Goal: Register for event/course

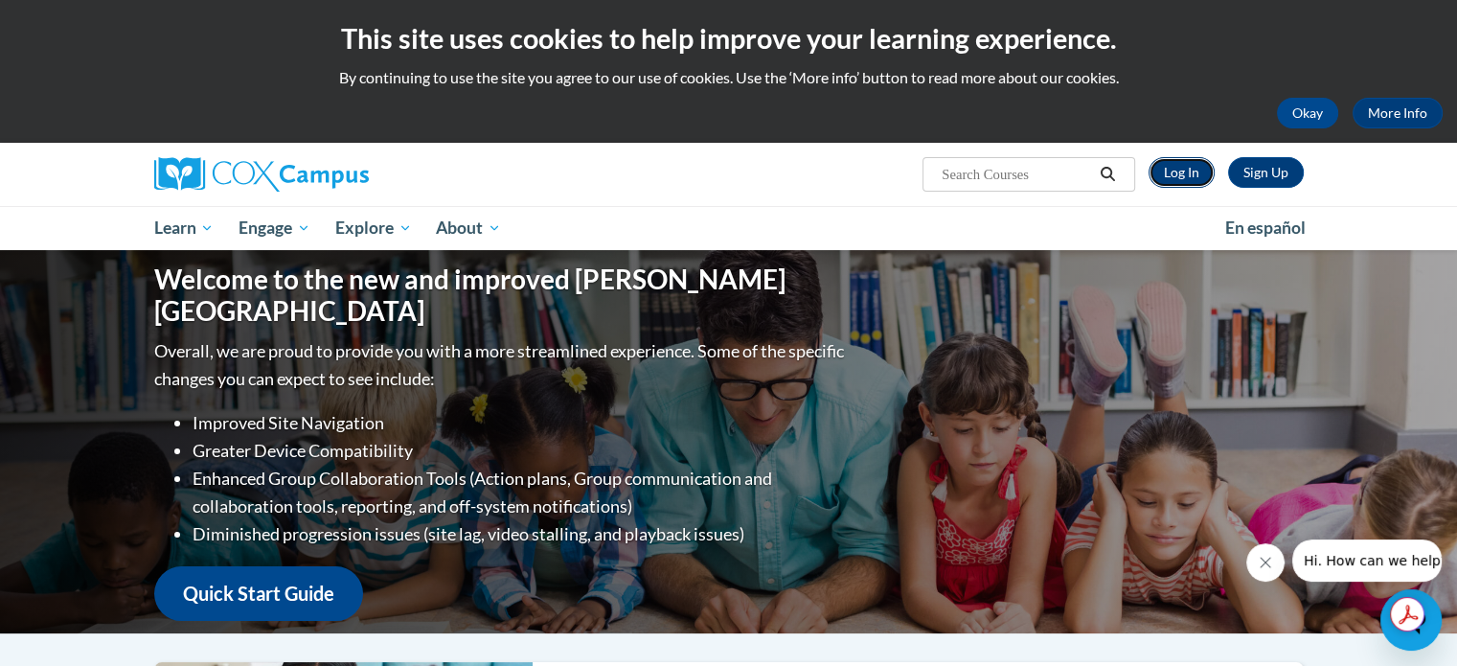
click at [1191, 164] on link "Log In" at bounding box center [1181, 172] width 66 height 31
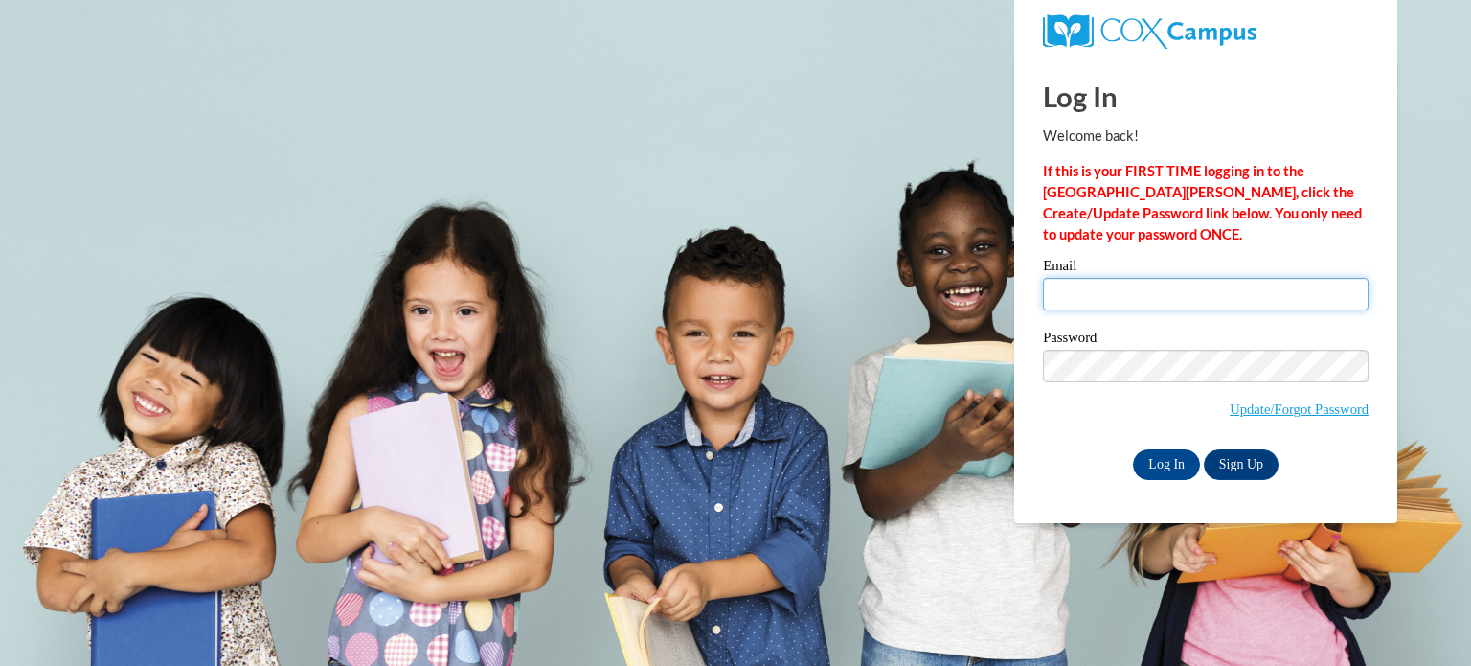
click at [1172, 298] on input "Email" at bounding box center [1206, 294] width 326 height 33
click at [1242, 456] on link "Sign Up" at bounding box center [1241, 464] width 75 height 31
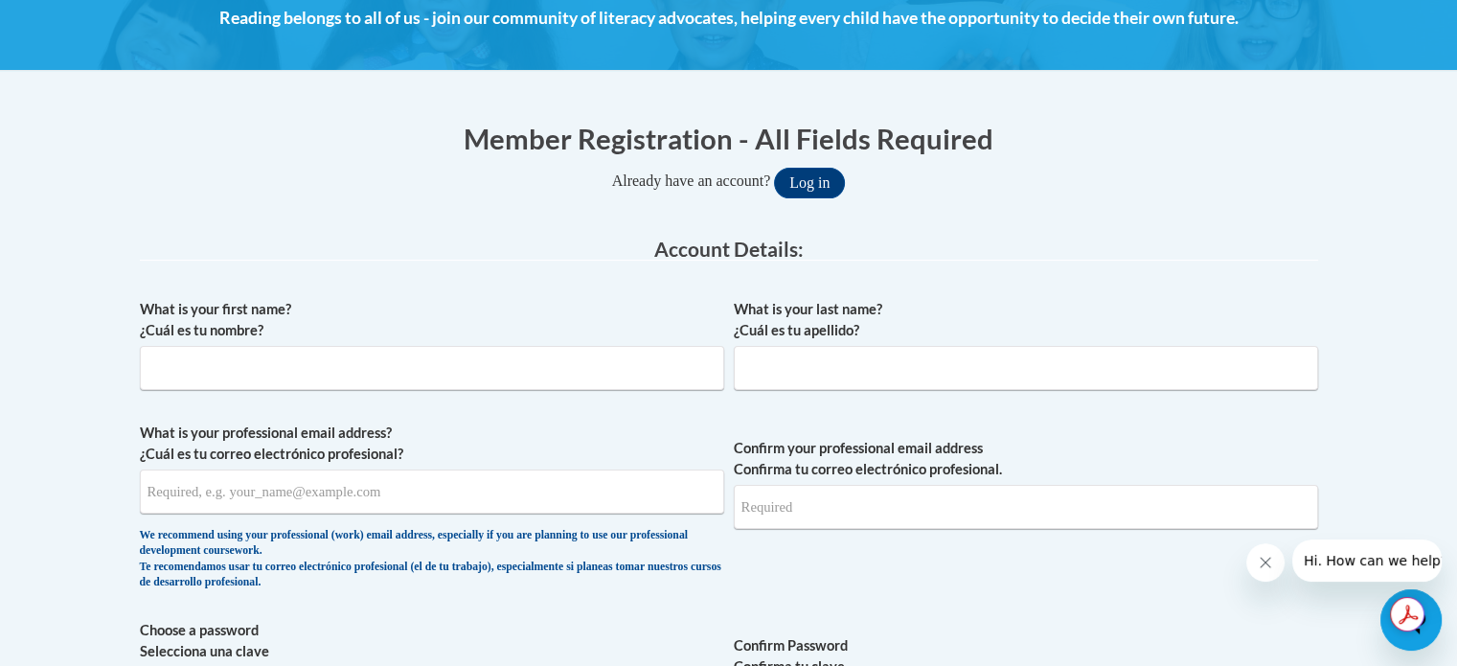
scroll to position [299, 0]
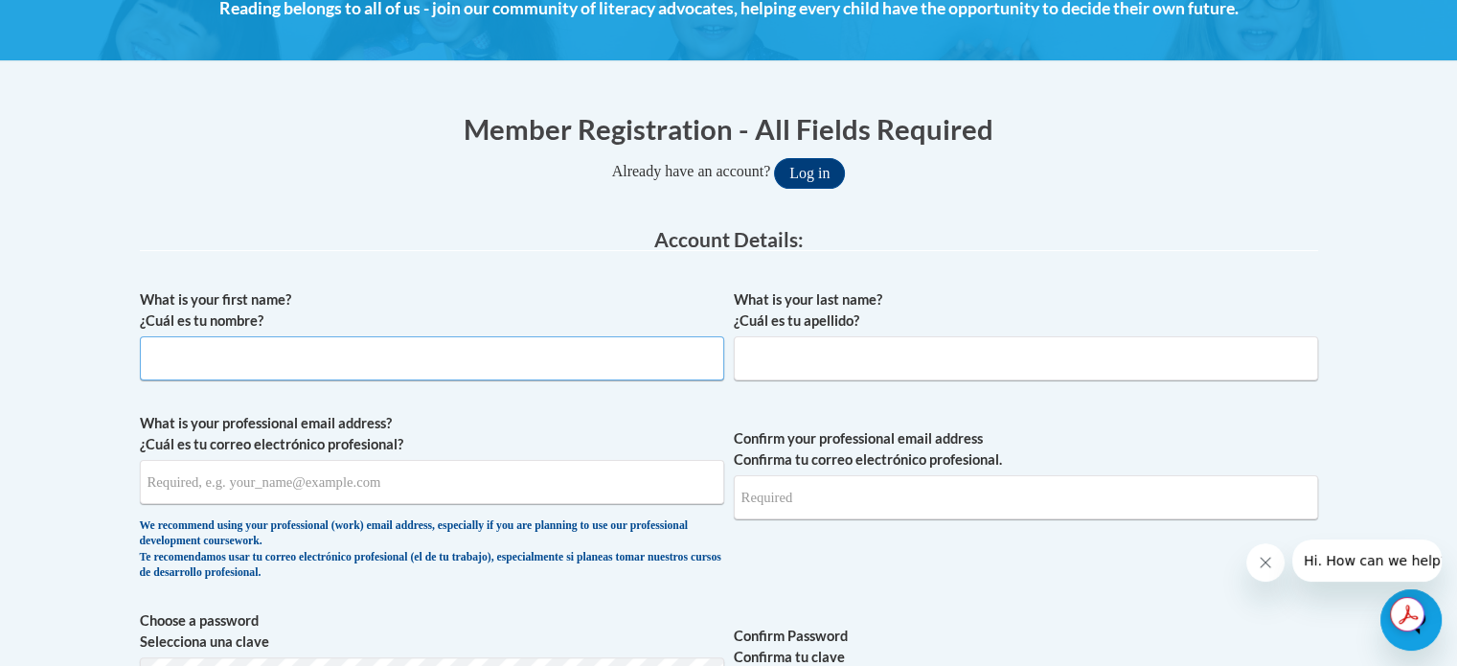
click at [513, 360] on input "What is your first name? ¿Cuál es tu nombre?" at bounding box center [432, 358] width 584 height 44
type input "Breanna"
type input "Swain"
type input "swainbm@vcu.edu"
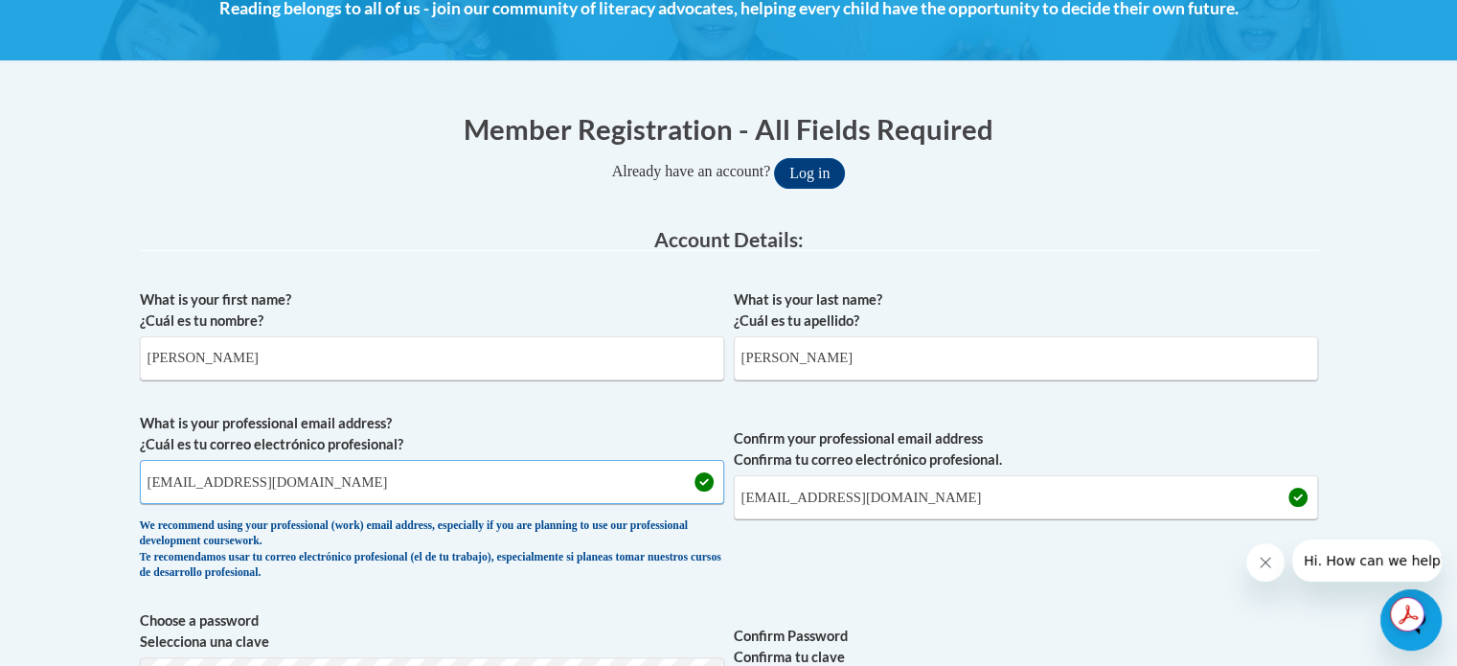
drag, startPoint x: 348, startPoint y: 478, endPoint x: 96, endPoint y: 491, distance: 252.3
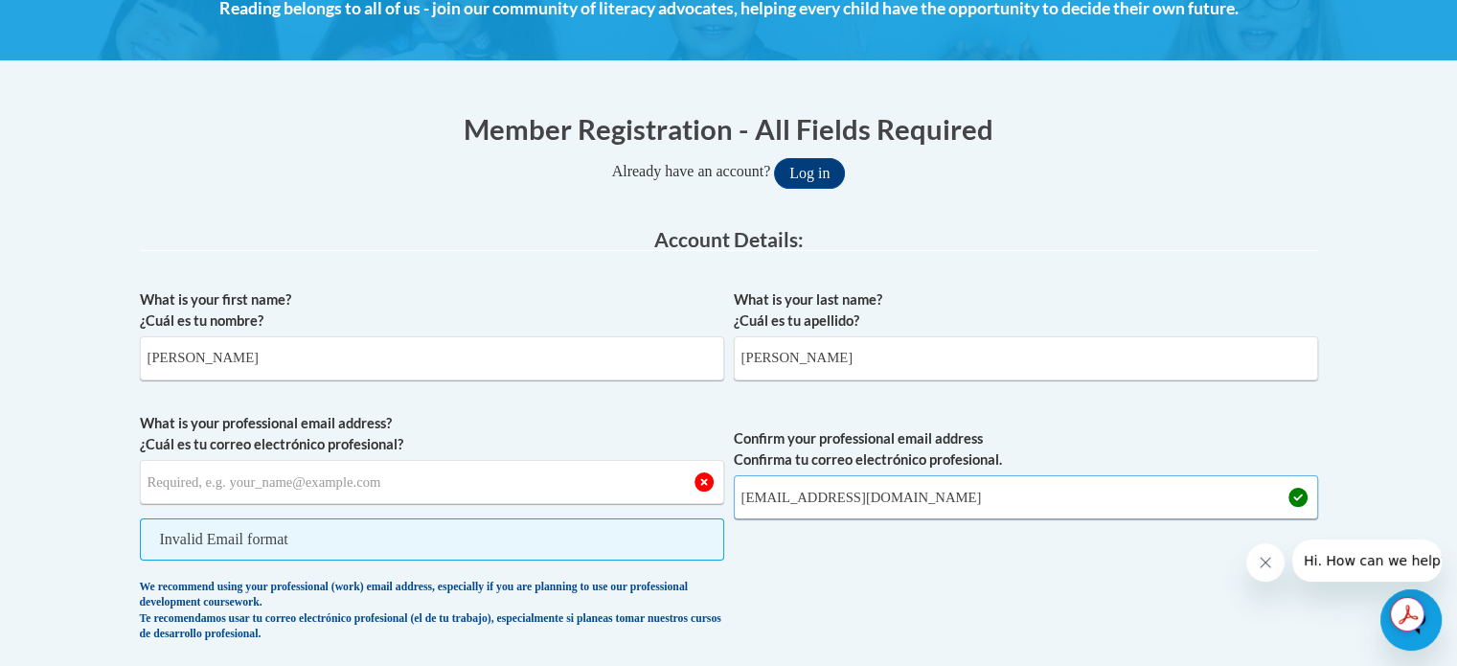
drag, startPoint x: 900, startPoint y: 482, endPoint x: 707, endPoint y: 503, distance: 194.6
click at [707, 503] on span "What is your professional email address? ¿Cuál es tu correo electrónico profesi…" at bounding box center [729, 532] width 1178 height 239
click at [429, 466] on input "What is your professional email address? ¿Cuál es tu correo electrónico profesi…" at bounding box center [432, 482] width 584 height 44
type input "breannaswain20@gmail.com"
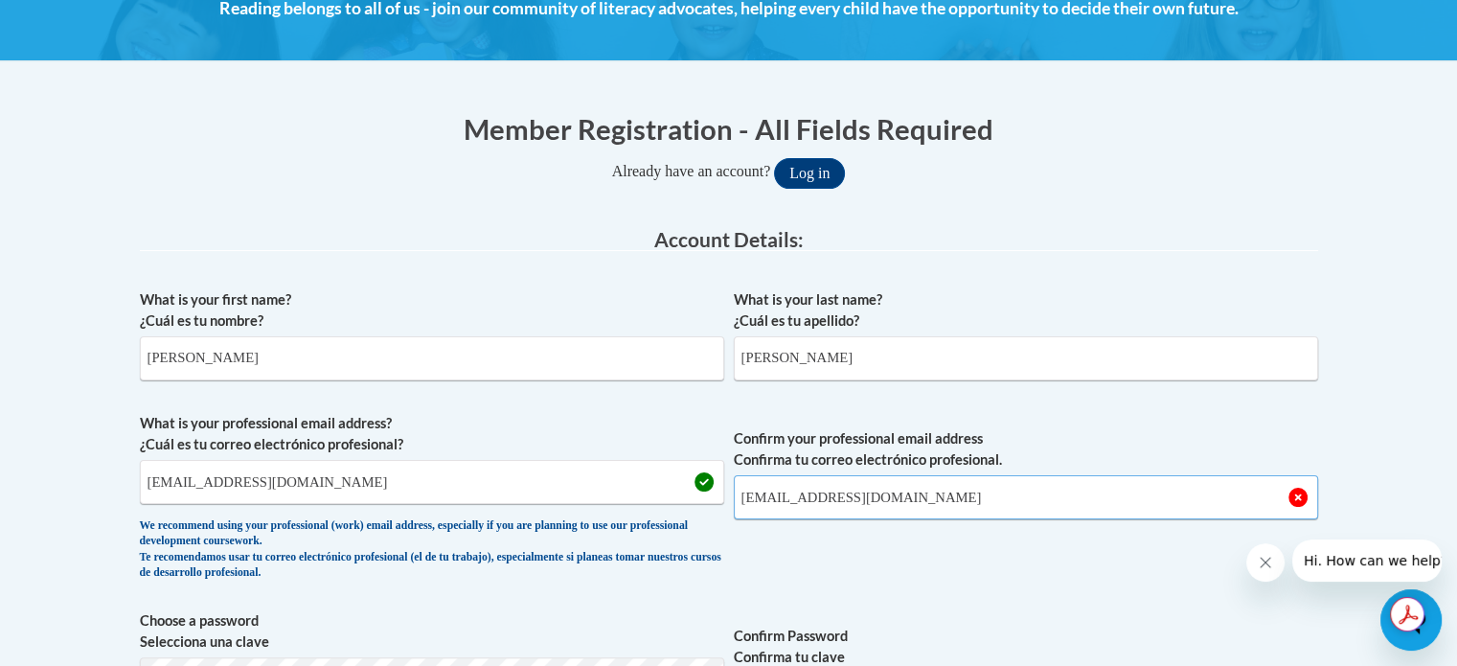
type input "breannaswain20@gmail.com"
click at [824, 566] on span "Confirm your professional email address Confirma tu correo electrónico profesio…" at bounding box center [1026, 501] width 584 height 177
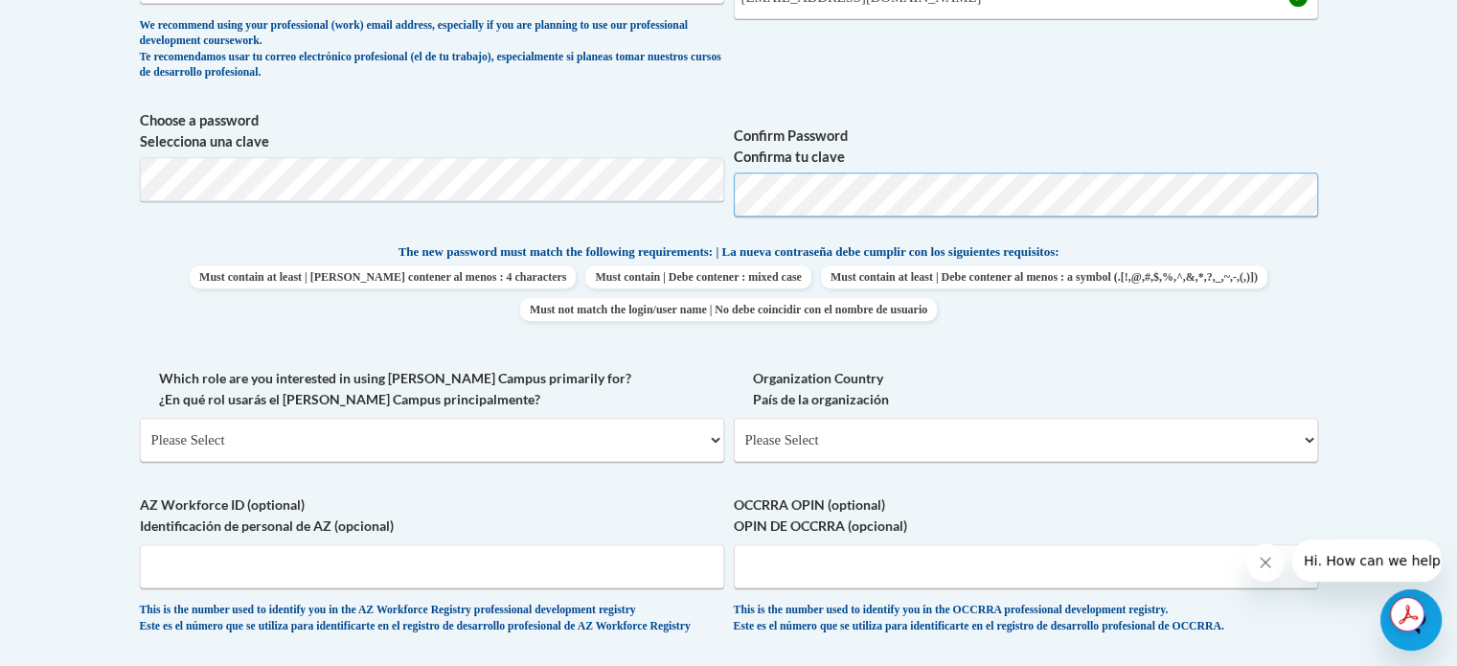
scroll to position [803, 0]
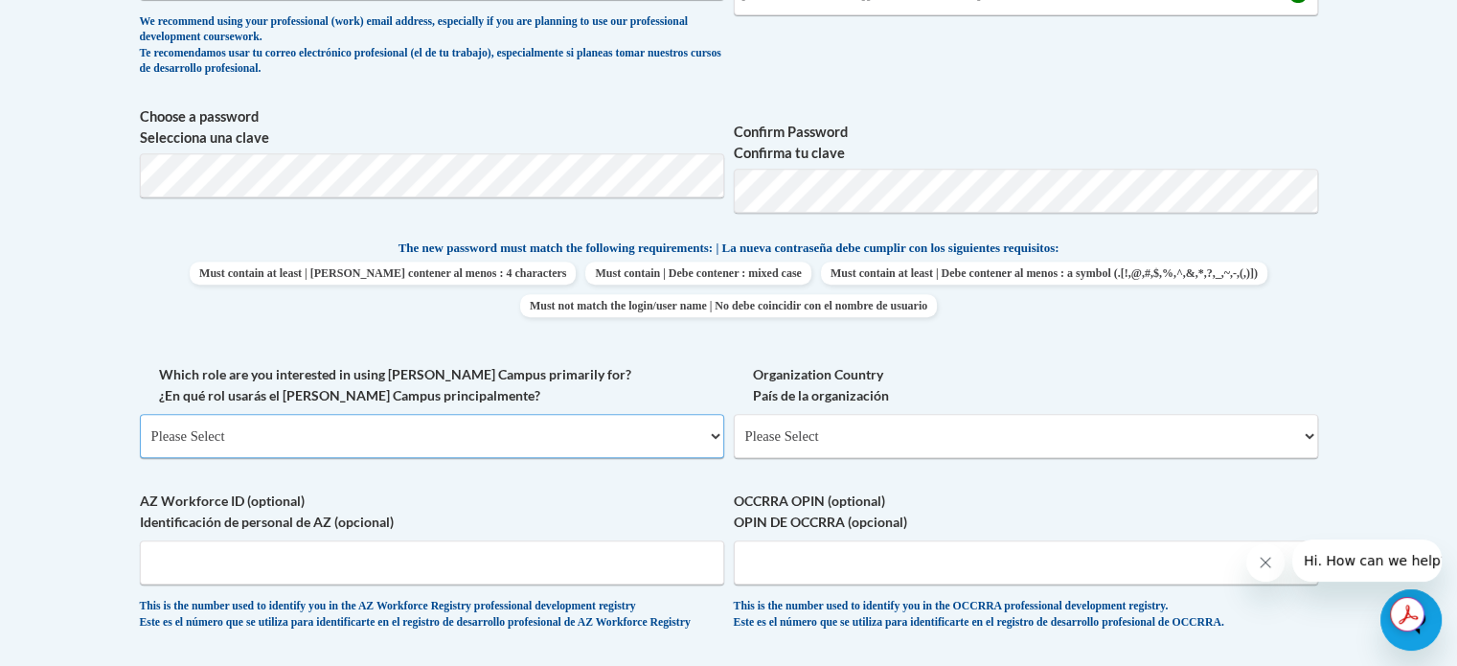
click at [536, 438] on select "Please Select College/University | Colegio/Universidad Community/Nonprofit Part…" at bounding box center [432, 436] width 584 height 44
select select "fbf2d438-af2f-41f8-98f1-81c410e29de3"
click at [140, 414] on select "Please Select College/University | Colegio/Universidad Community/Nonprofit Part…" at bounding box center [432, 436] width 584 height 44
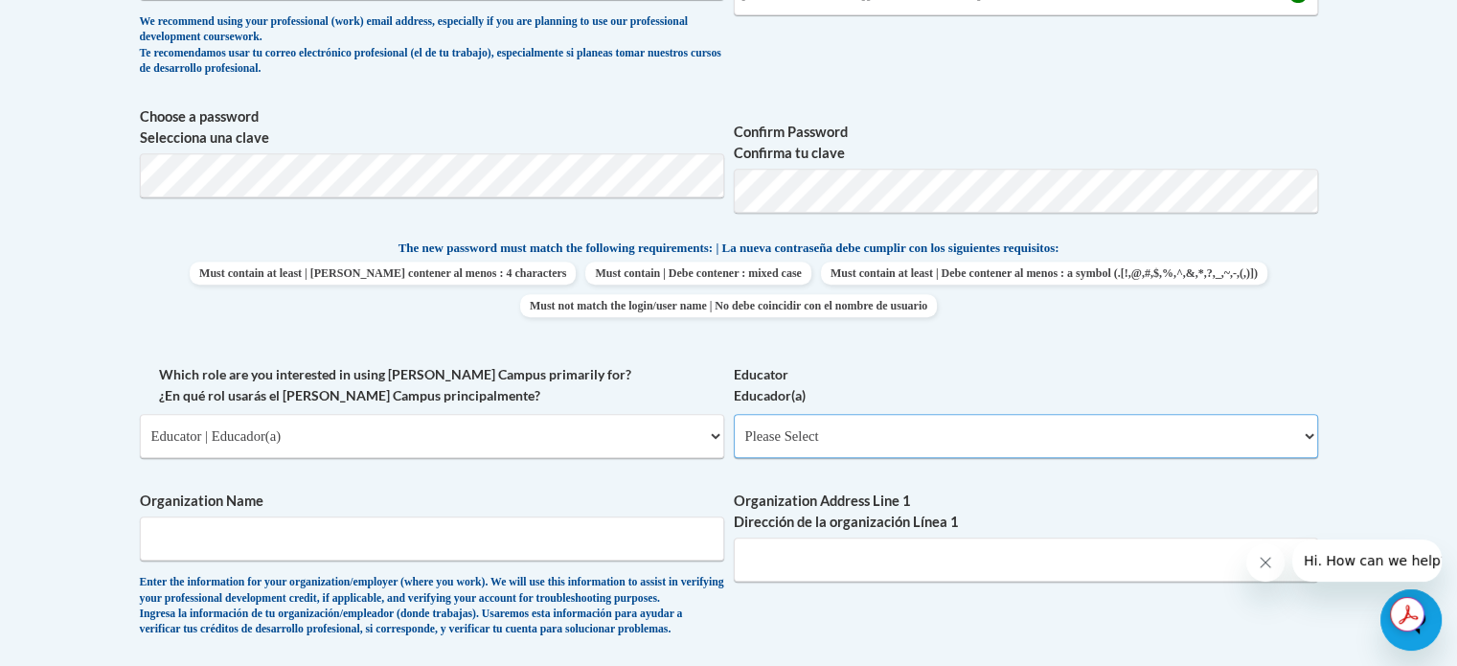
click at [920, 427] on select "Please Select Early Learning/Daycare Teacher/Family Home Care Provider | Maestr…" at bounding box center [1026, 436] width 584 height 44
select select "5e2af403-4f2c-4e49-a02f-103e55d7b75b"
click at [734, 414] on select "Please Select Early Learning/Daycare Teacher/Family Home Care Provider | Maestr…" at bounding box center [1026, 436] width 584 height 44
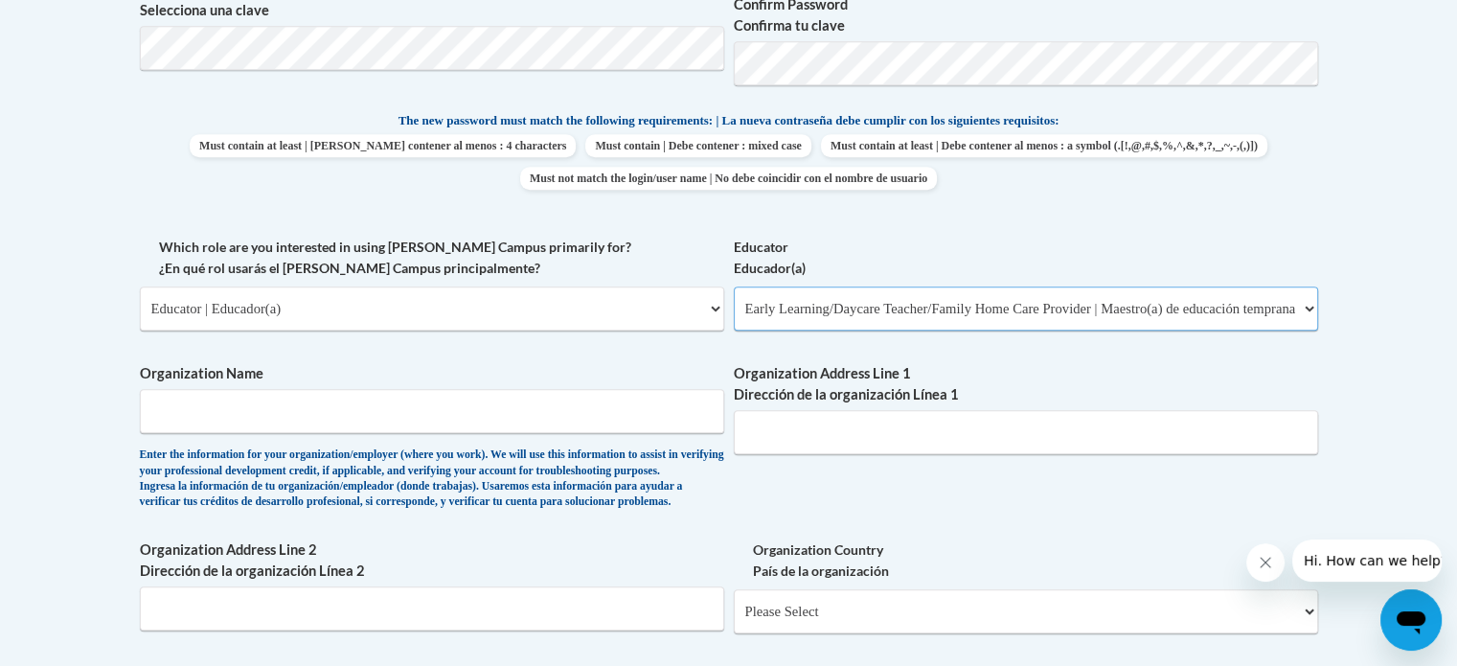
scroll to position [990, 0]
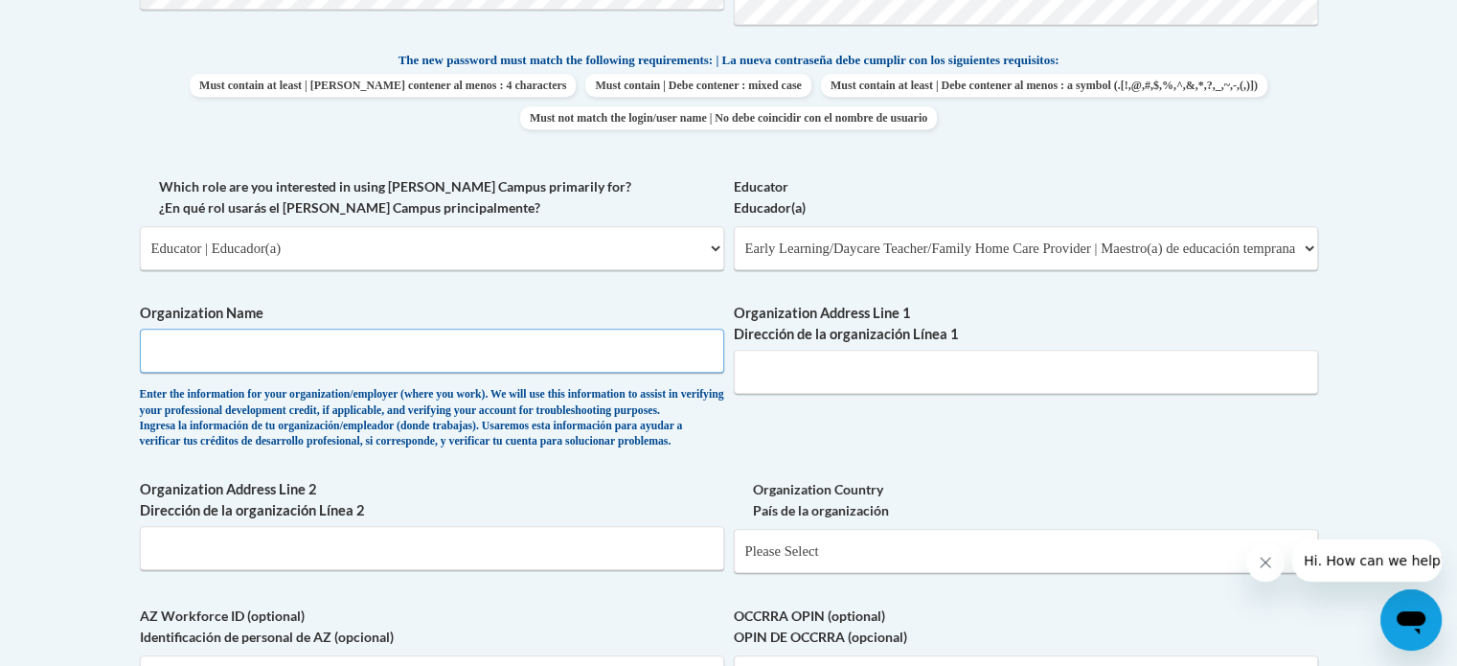
click at [652, 355] on input "Organization Name" at bounding box center [432, 351] width 584 height 44
type input "Zion Christian Childrens Center"
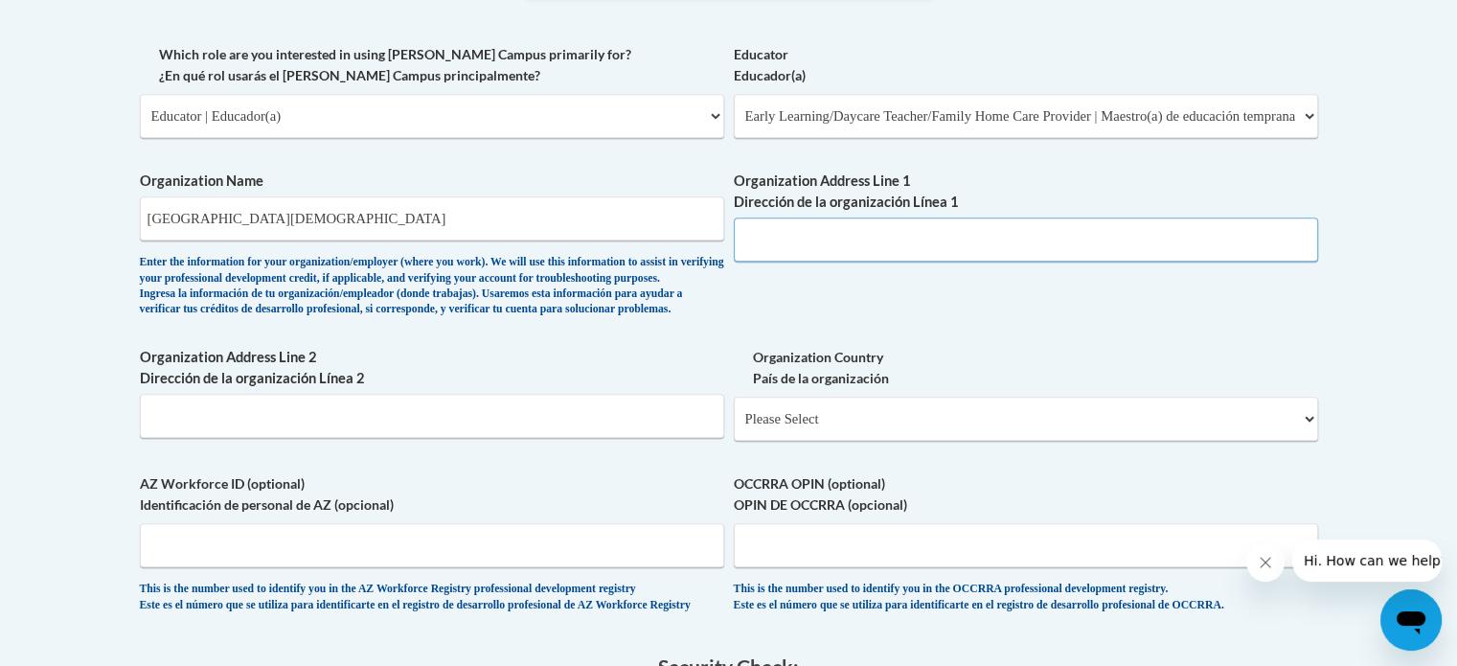
scroll to position [1123, 0]
paste input "1674 Zion Road"
type input "1674 Zion Road"
click at [655, 438] on input "Organization Address Line 2 Dirección de la organización Línea 2" at bounding box center [432, 416] width 584 height 44
type input "P"
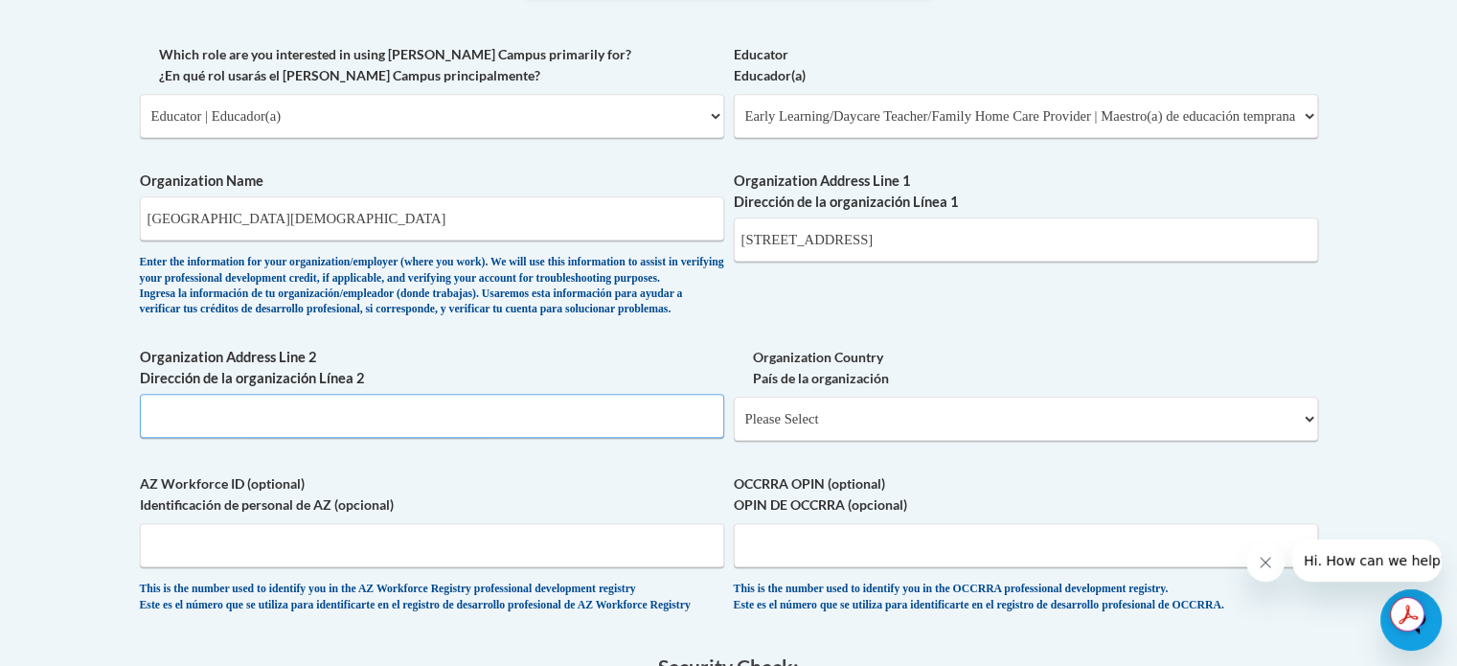
paste input "Troy, Virginia 22974"
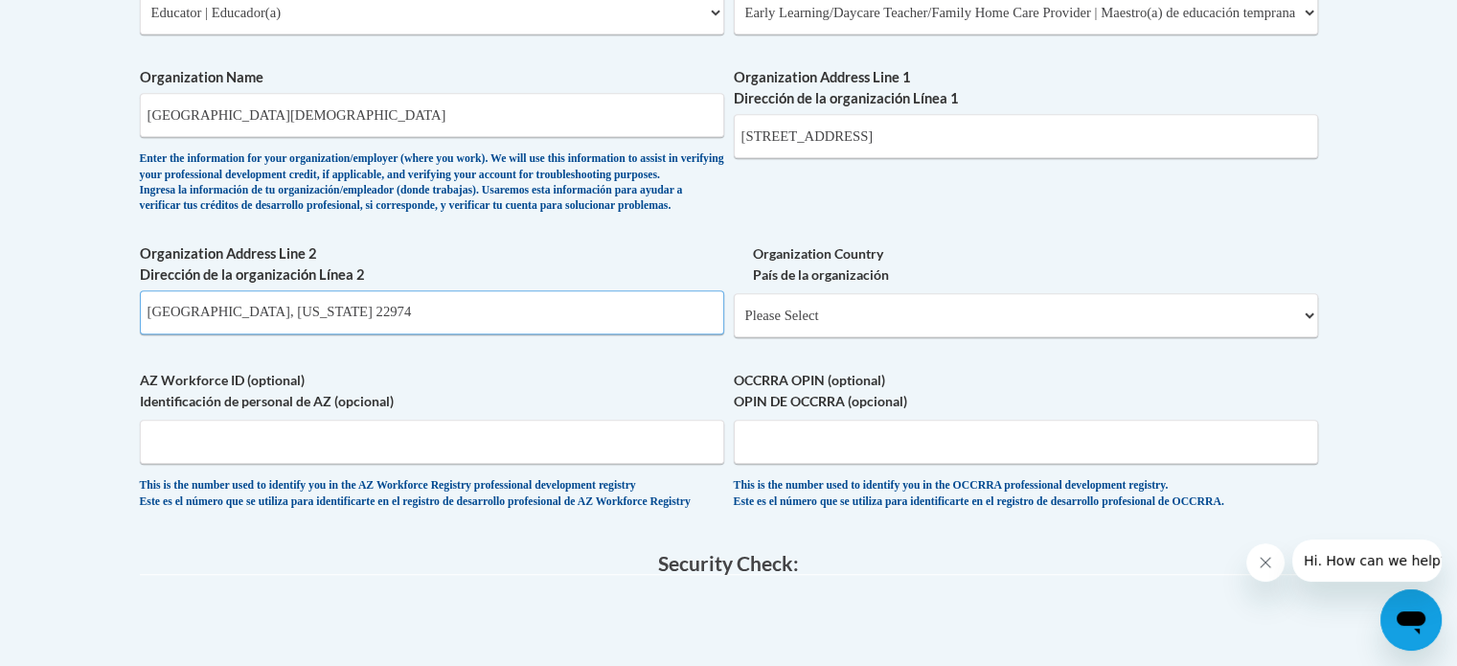
type input "Troy, Virginia 22974"
click at [917, 337] on select "Please Select United States | Estados Unidos Outside of the United States | Fue…" at bounding box center [1026, 315] width 584 height 44
select select "ad49bcad-a171-4b2e-b99c-48b446064914"
click at [734, 324] on select "Please Select United States | Estados Unidos Outside of the United States | Fue…" at bounding box center [1026, 315] width 584 height 44
select select
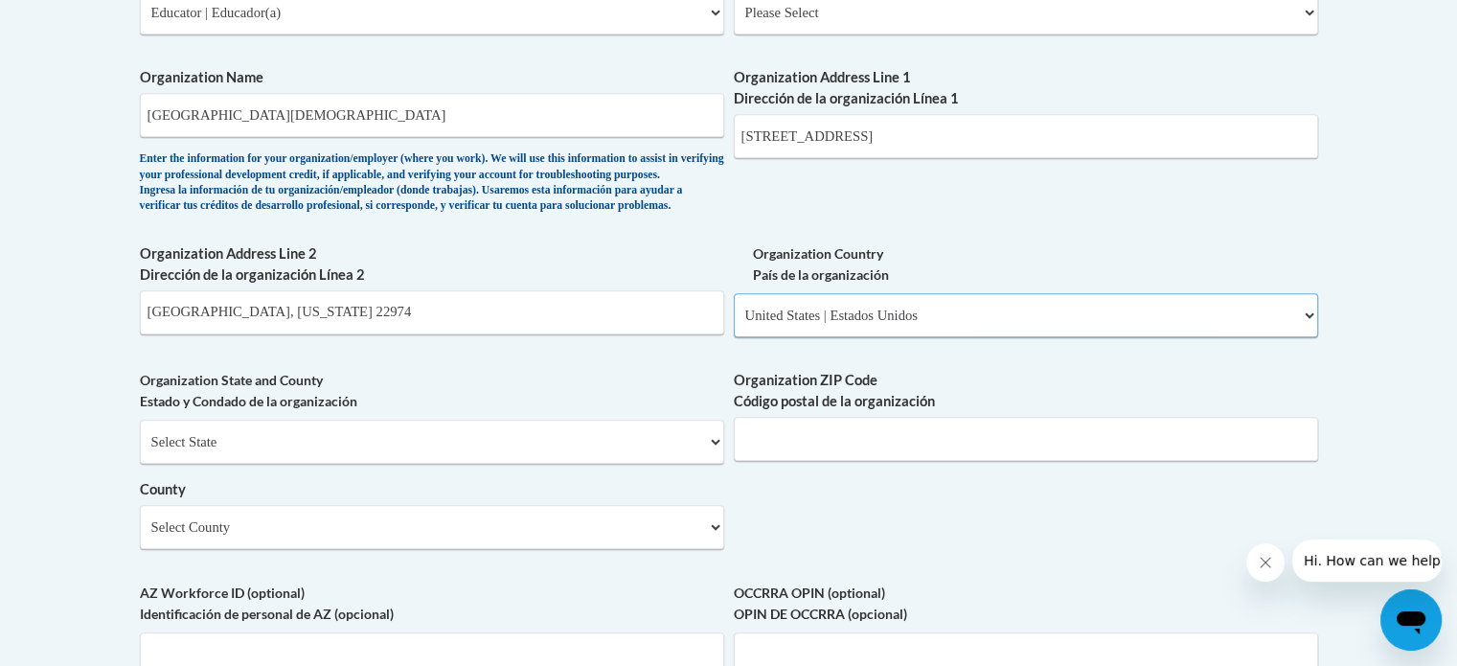
scroll to position [1280, 0]
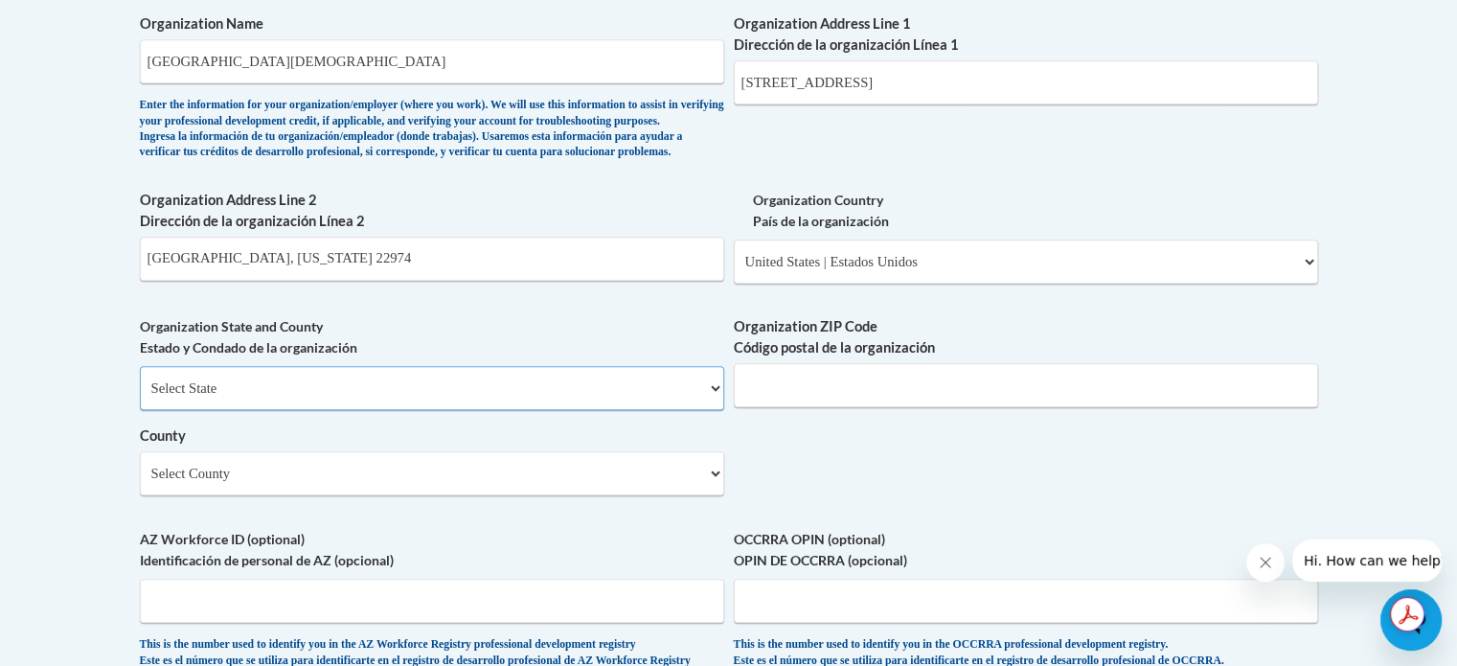
click at [552, 410] on select "Select State Alabama Alaska Arizona Arkansas California Colorado Connecticut De…" at bounding box center [432, 388] width 584 height 44
select select "Virginia"
click at [140, 398] on select "Select State Alabama Alaska Arizona Arkansas California Colorado Connecticut De…" at bounding box center [432, 388] width 584 height 44
click at [784, 407] on input "Organization ZIP Code Código postal de la organización" at bounding box center [1026, 385] width 584 height 44
type input "22974"
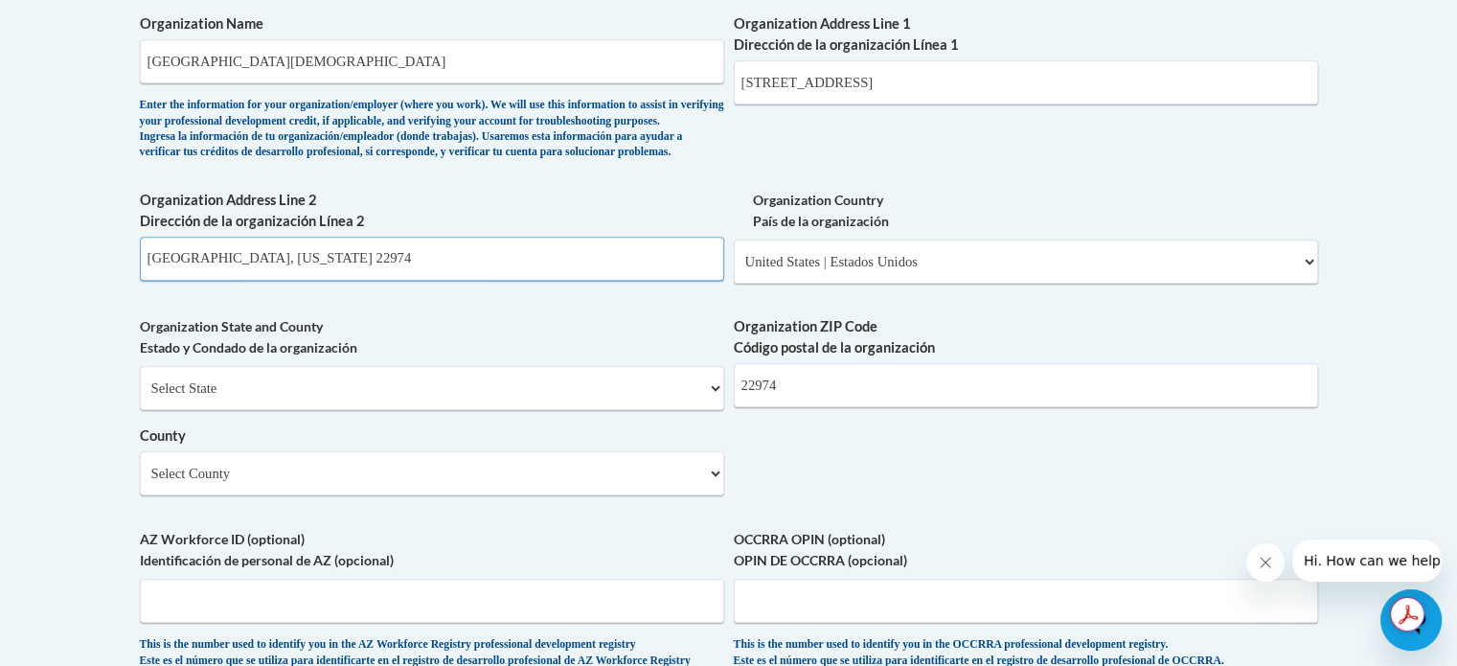
drag, startPoint x: 280, startPoint y: 286, endPoint x: 116, endPoint y: 296, distance: 164.1
click at [116, 296] on body "This site uses cookies to help improve your learning experience. By continuing …" at bounding box center [728, 137] width 1457 height 2834
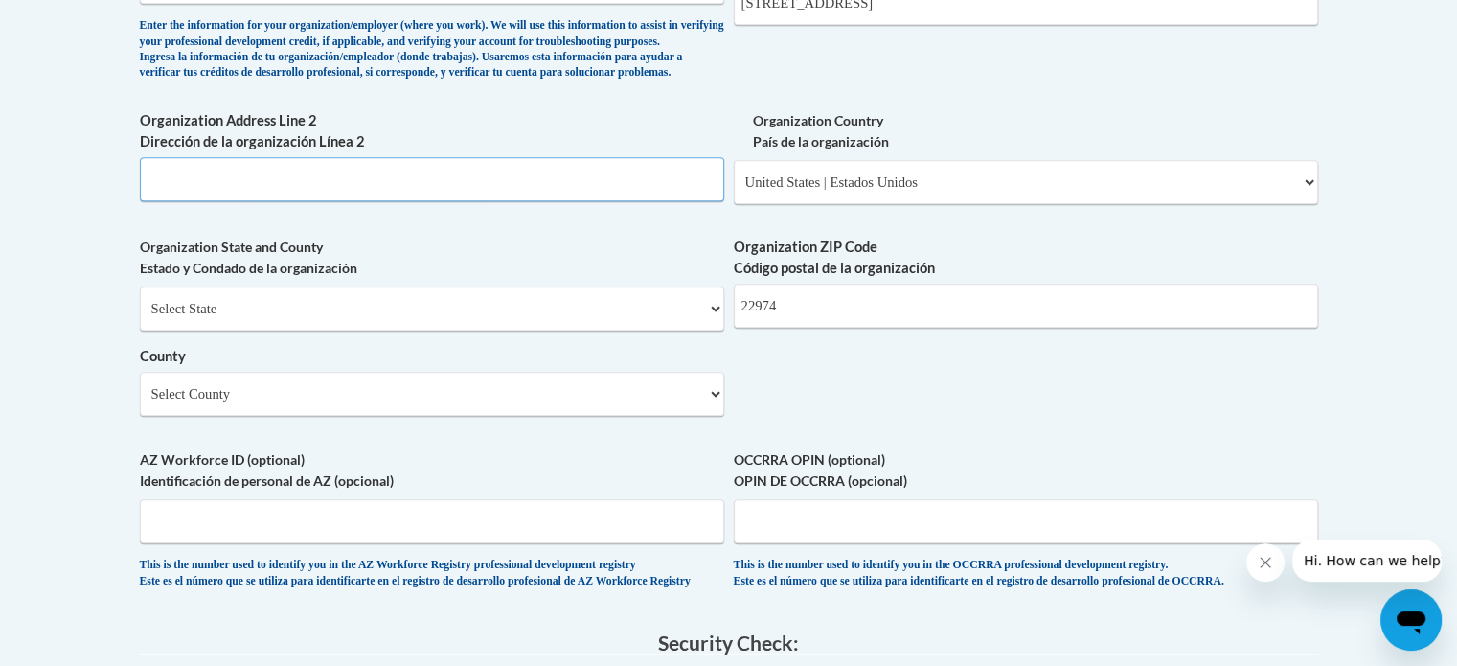
scroll to position [1360, 0]
click at [361, 415] on select "Select County Accomack Albemarle Alexandria Alleghany Amelia Amherst Appomattox…" at bounding box center [432, 393] width 584 height 44
select select "Louisa"
click at [140, 402] on select "Select County Accomack Albemarle Alexandria Alleghany Amelia Amherst Appomattox…" at bounding box center [432, 393] width 584 height 44
click at [636, 366] on label "County" at bounding box center [432, 355] width 584 height 21
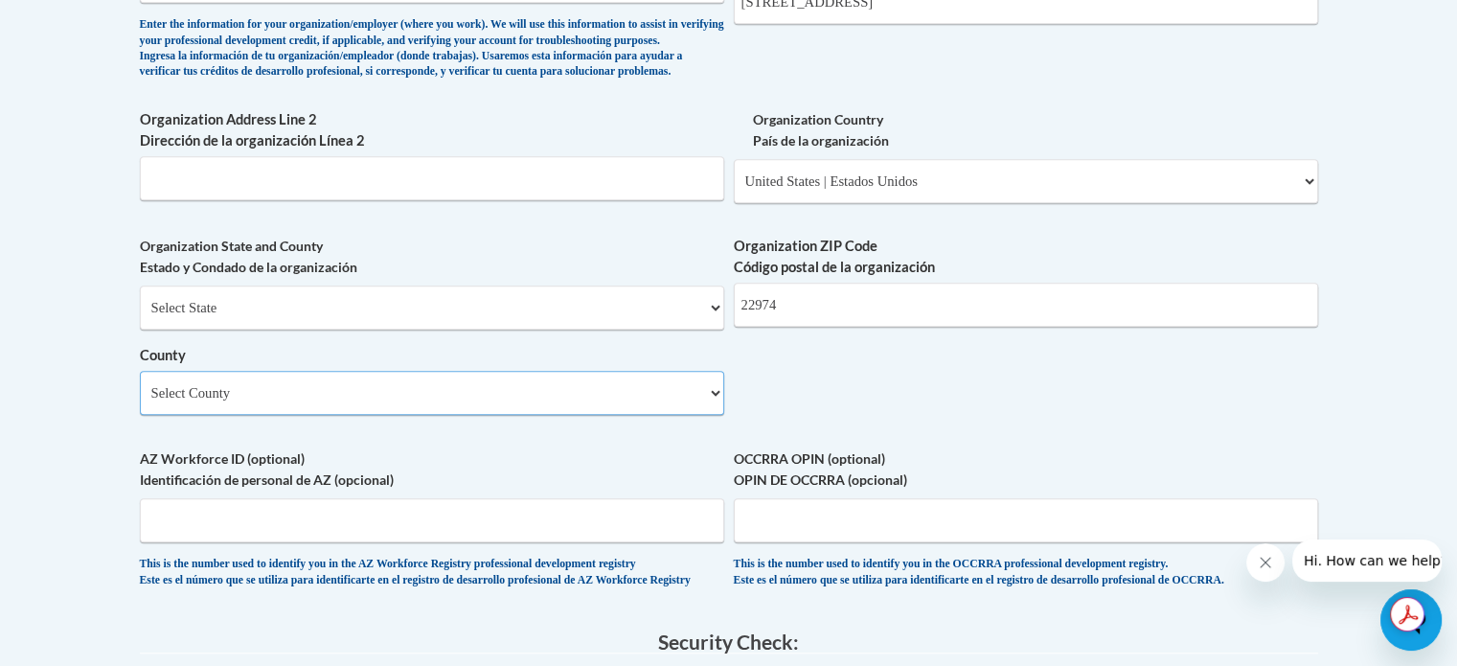
click at [636, 390] on select "Select County Accomack Albemarle Alexandria Alleghany Amelia Amherst Appomattox…" at bounding box center [432, 393] width 584 height 44
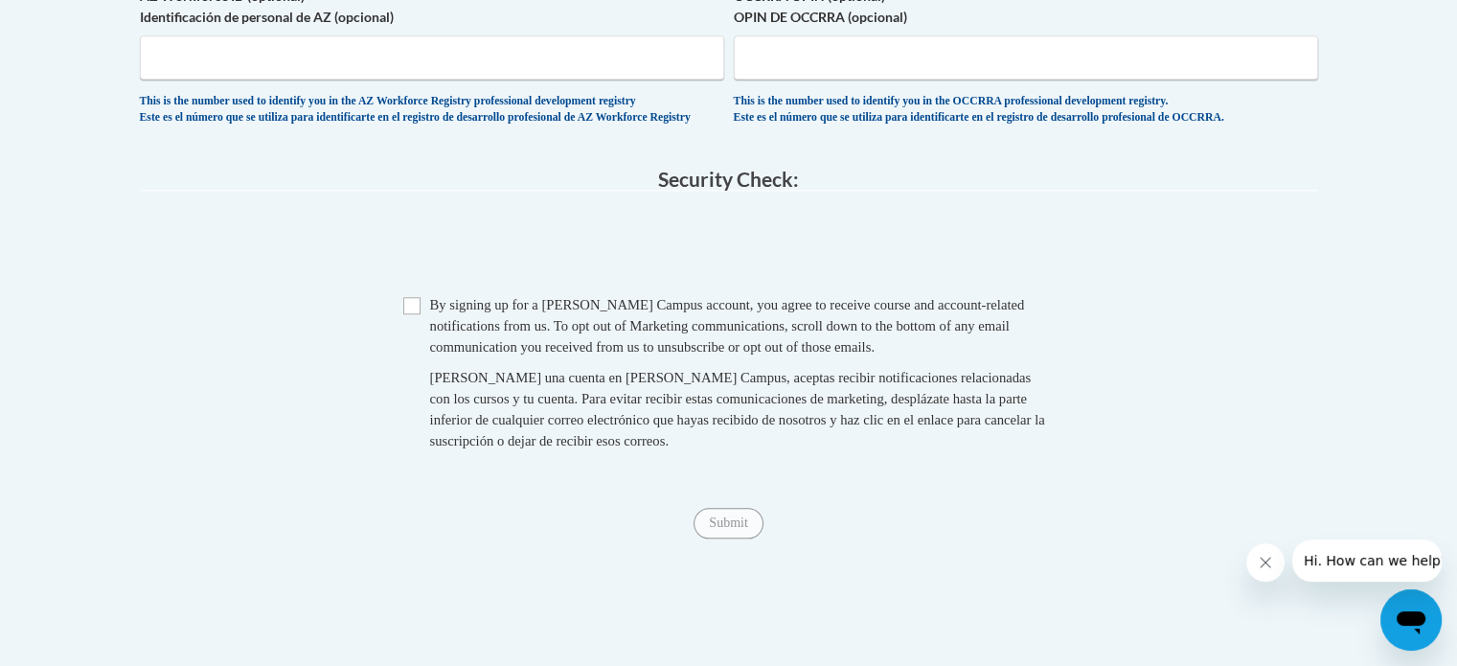
scroll to position [1838, 0]
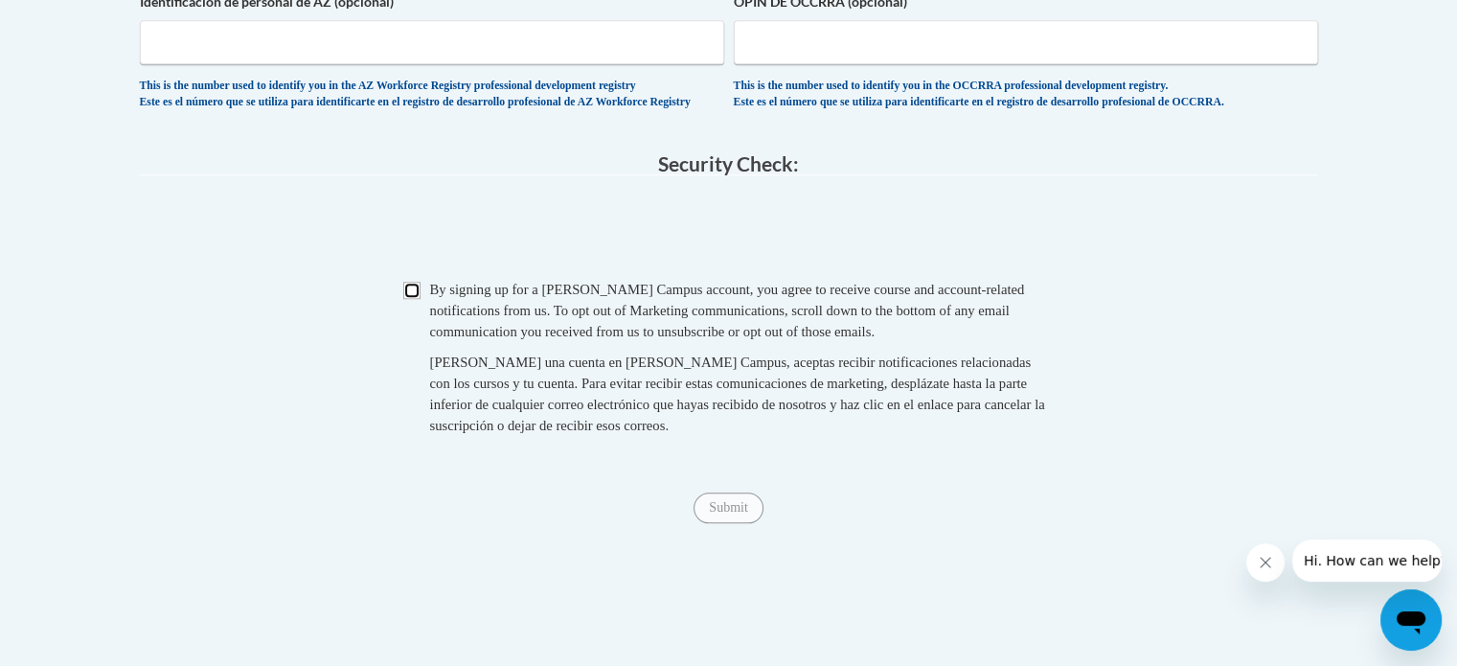
click at [412, 299] on input "Checkbox" at bounding box center [411, 290] width 17 height 17
checkbox input "true"
click at [740, 523] on input "Submit" at bounding box center [727, 507] width 69 height 31
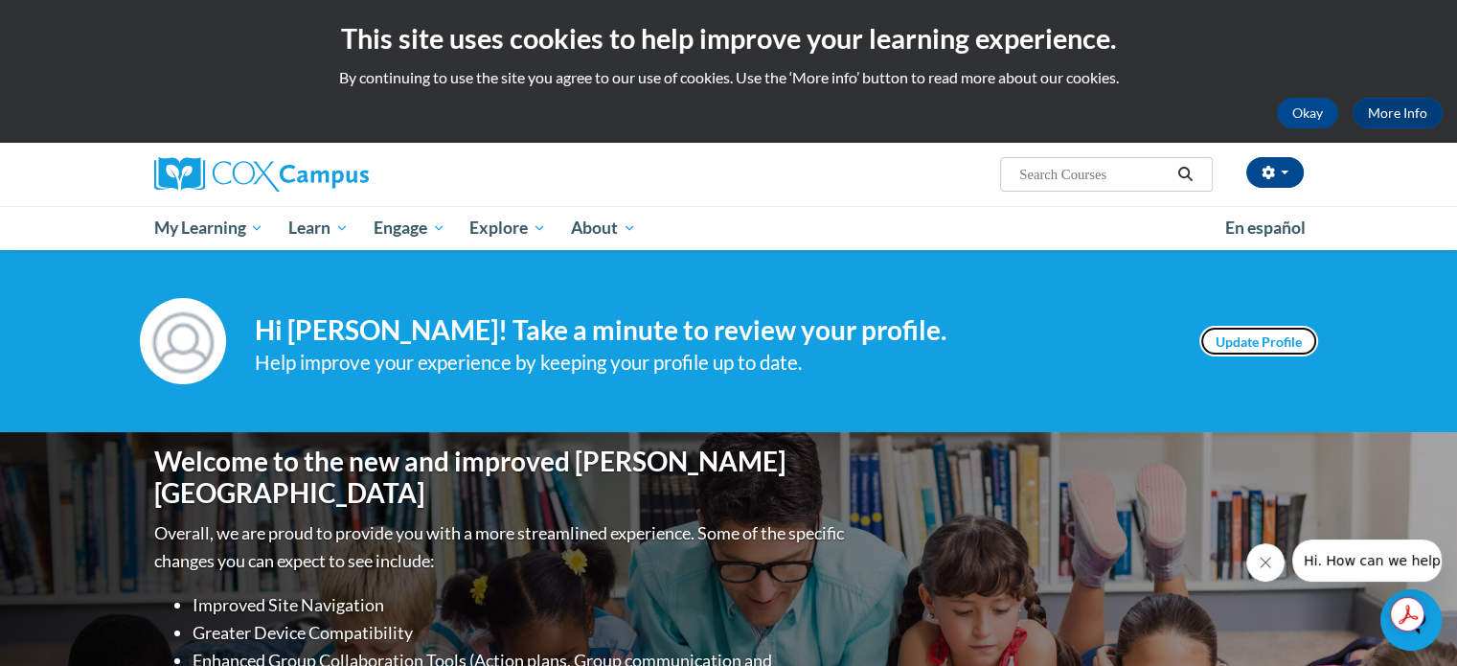
click at [1246, 348] on link "Update Profile" at bounding box center [1258, 341] width 119 height 31
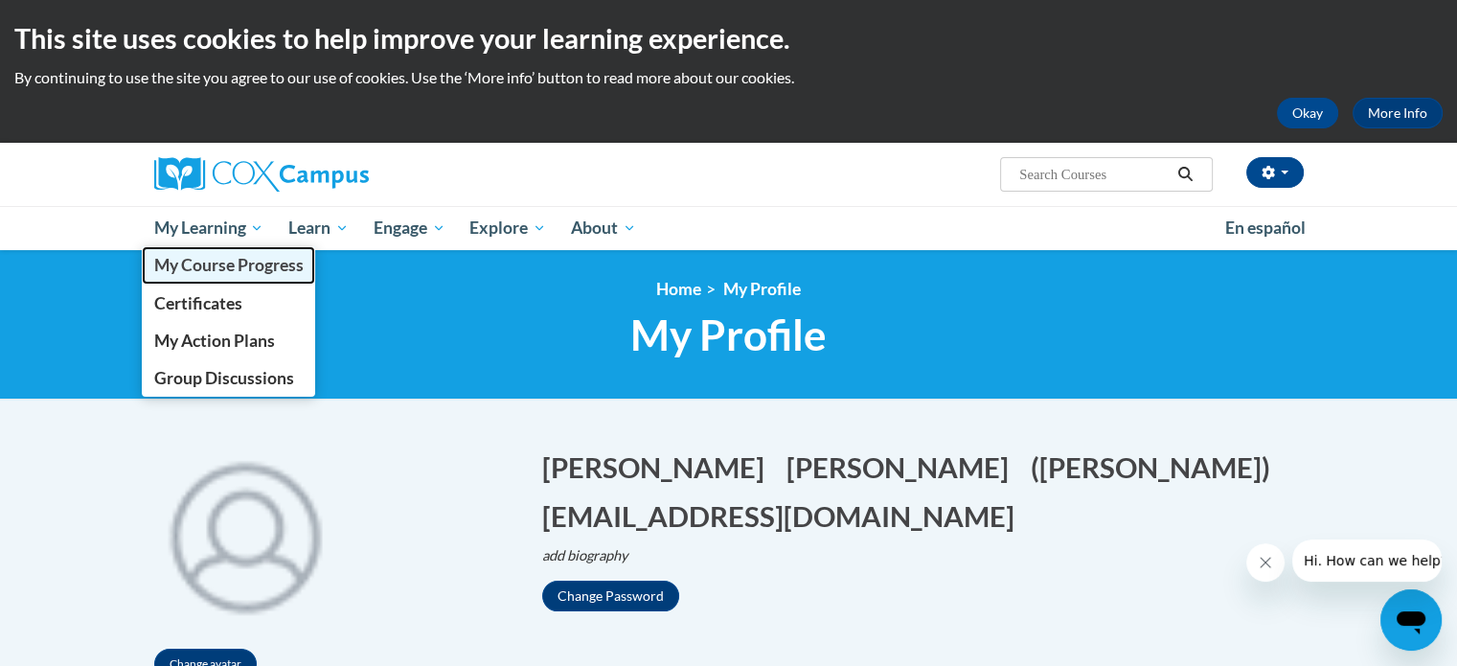
click at [216, 255] on span "My Course Progress" at bounding box center [227, 265] width 149 height 20
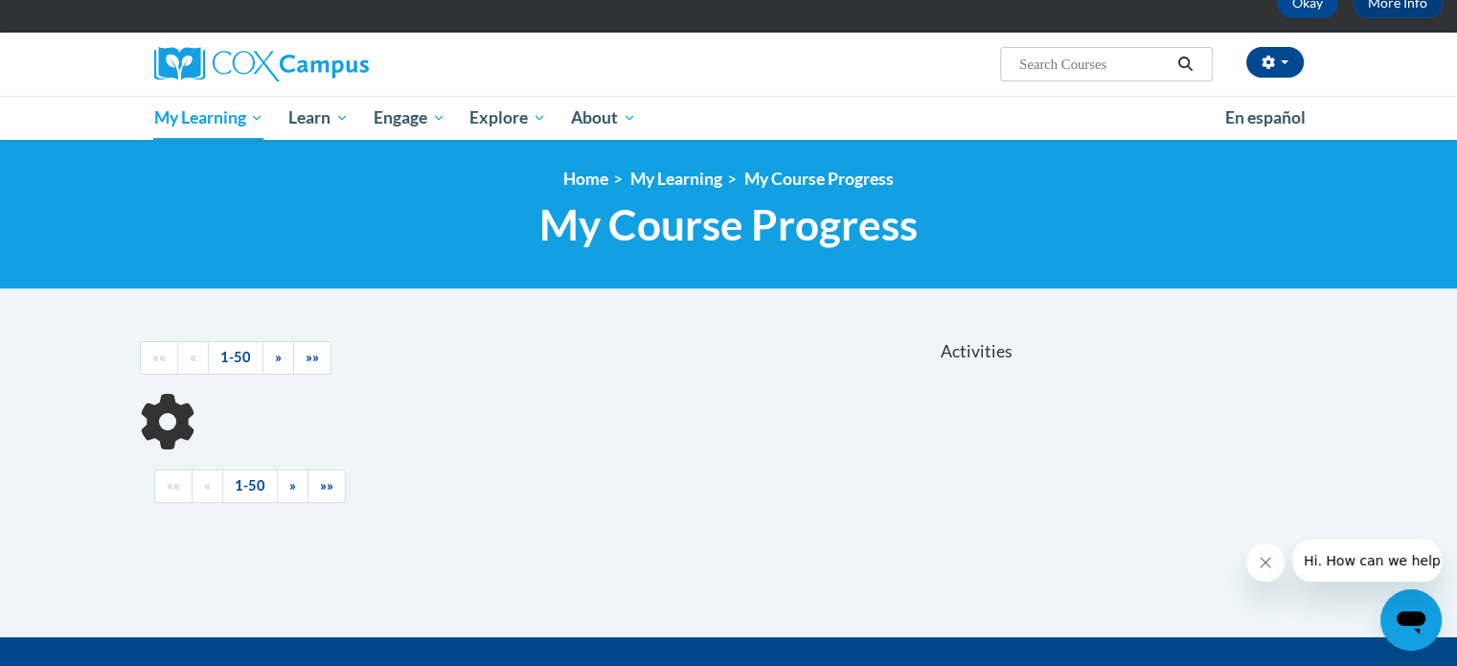
scroll to position [117, 0]
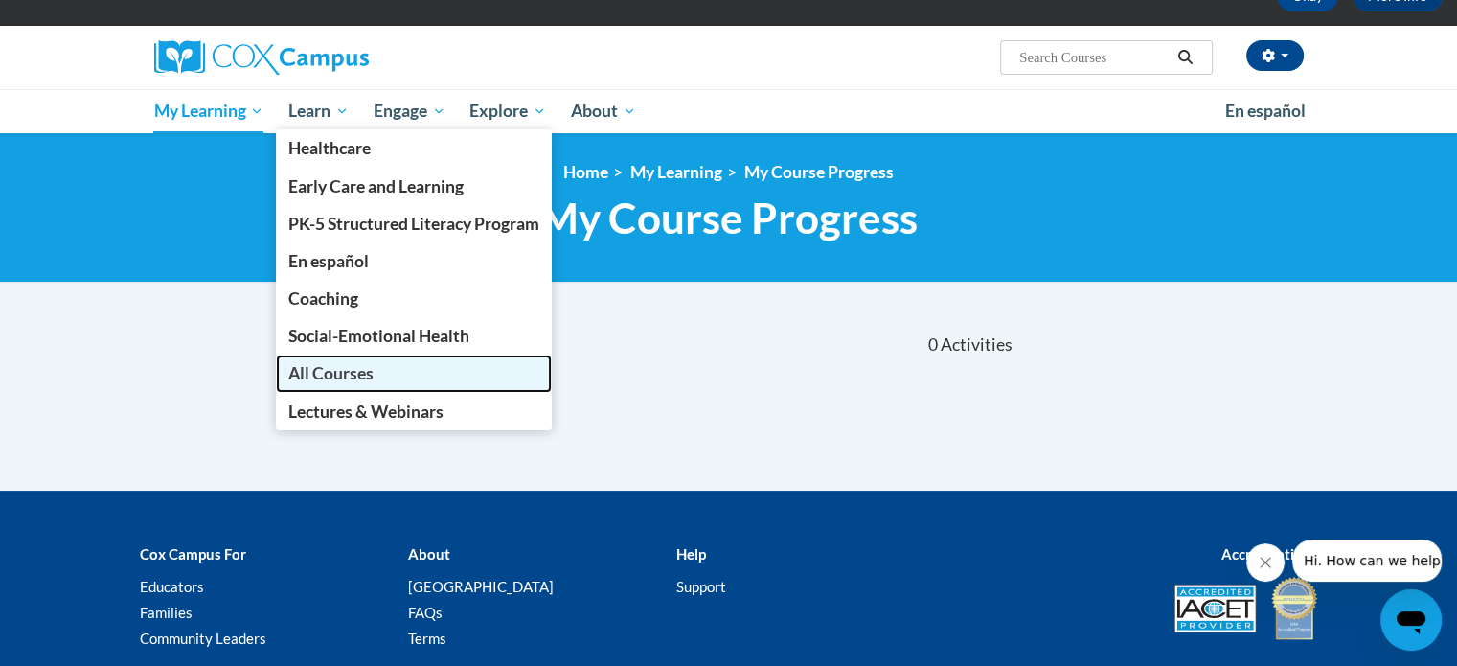
click at [330, 363] on span "All Courses" at bounding box center [330, 373] width 85 height 20
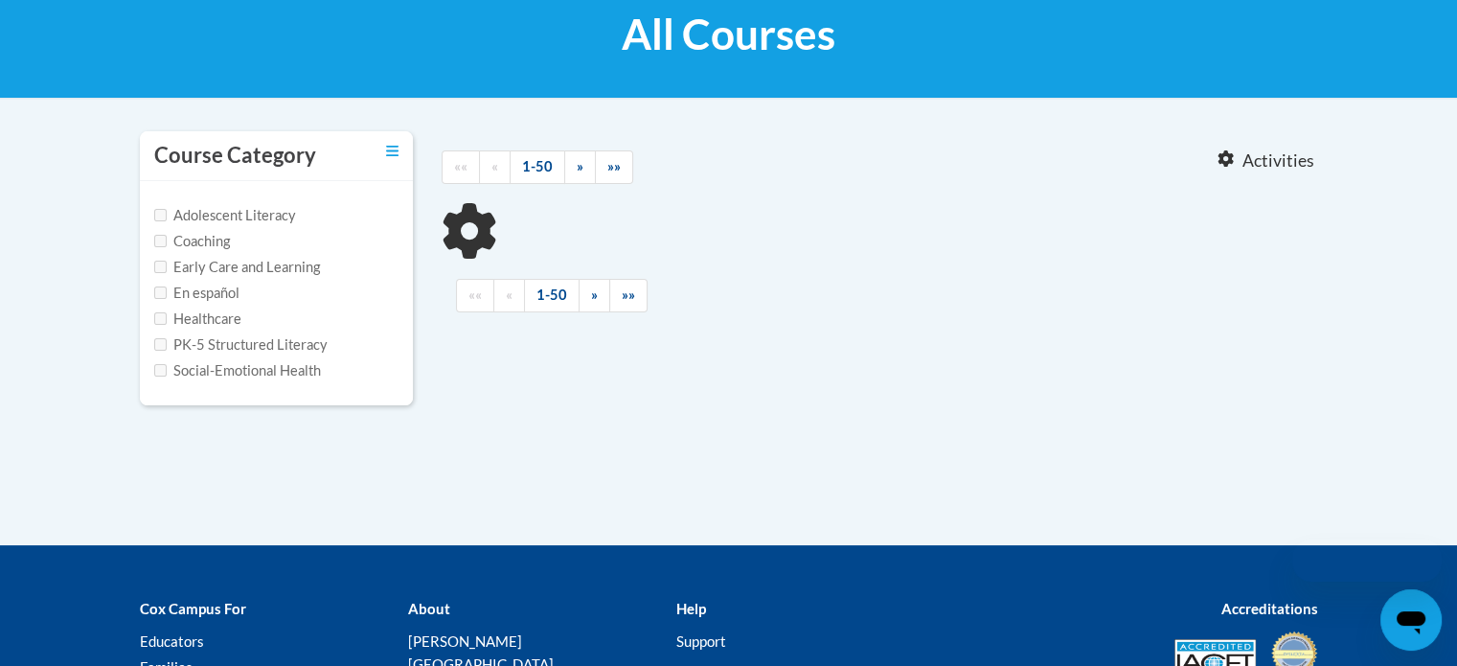
scroll to position [314, 0]
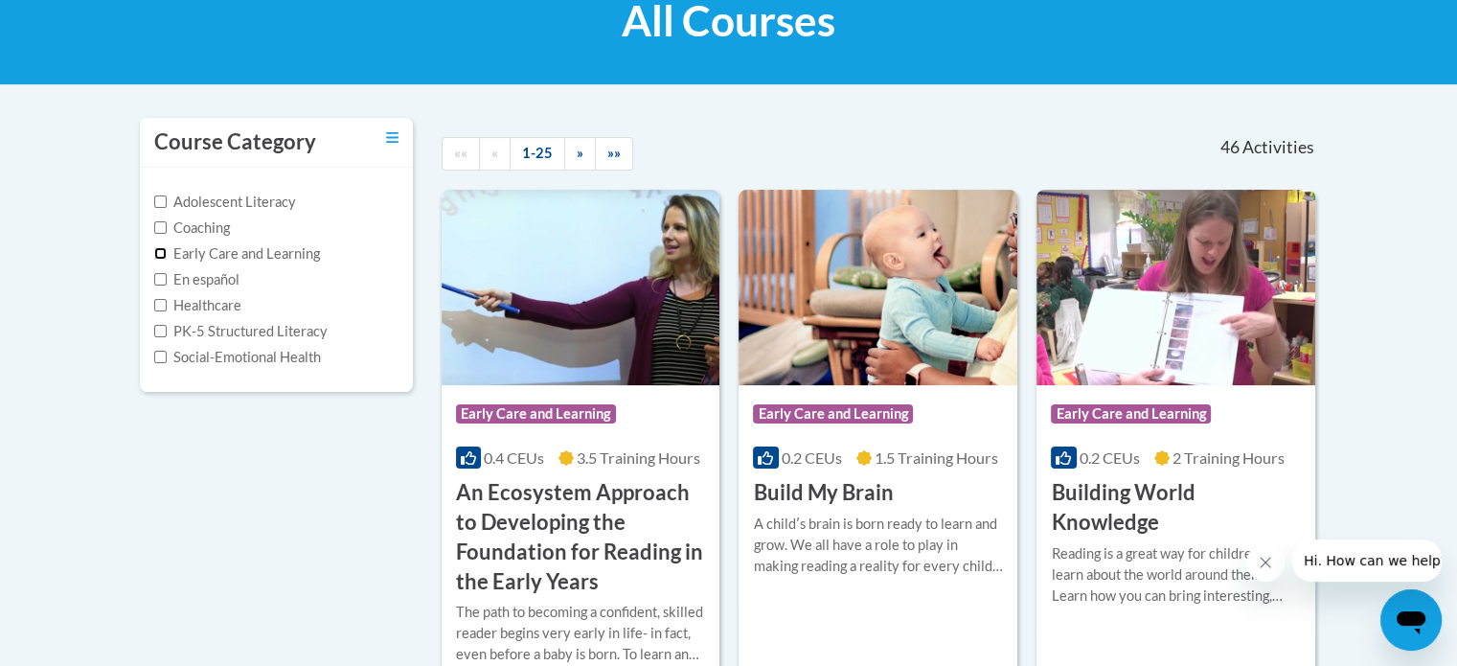
click at [163, 256] on input "Early Care and Learning" at bounding box center [160, 253] width 12 height 12
checkbox input "true"
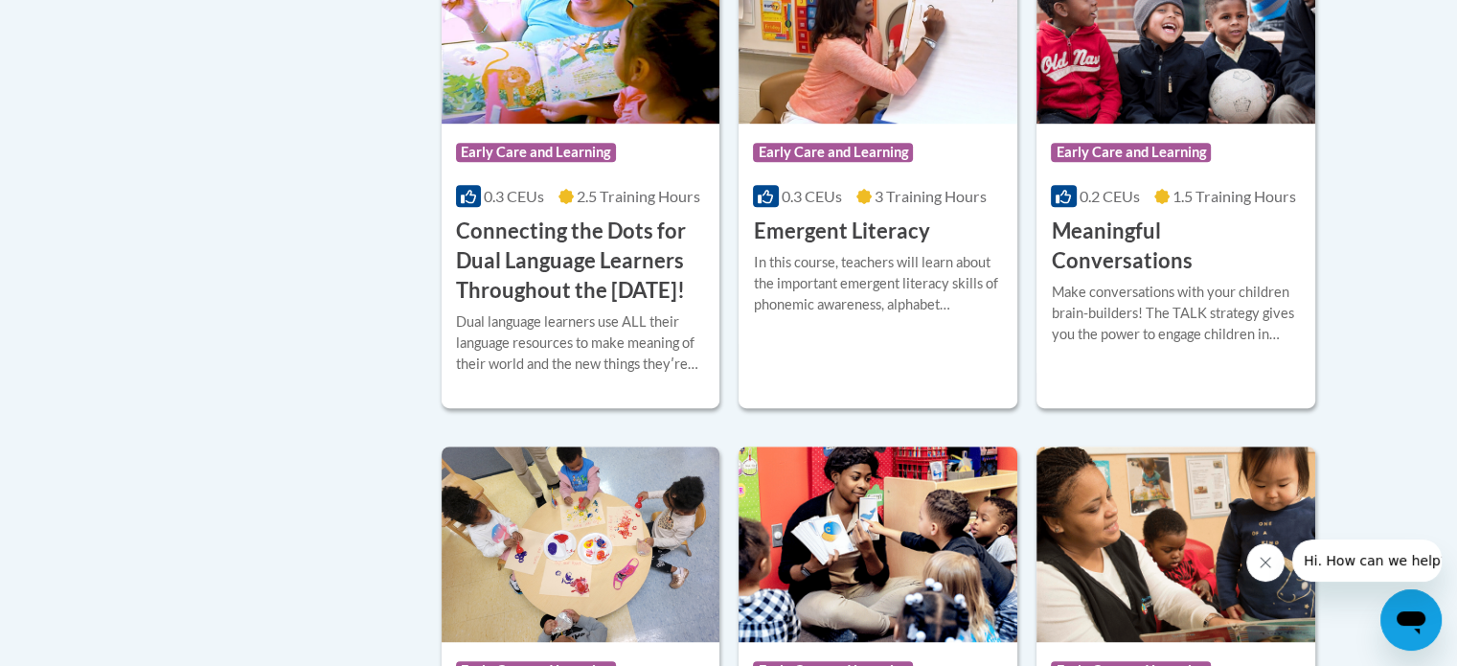
scroll to position [1111, 0]
click at [900, 200] on span "3 Training Hours" at bounding box center [931, 196] width 112 height 18
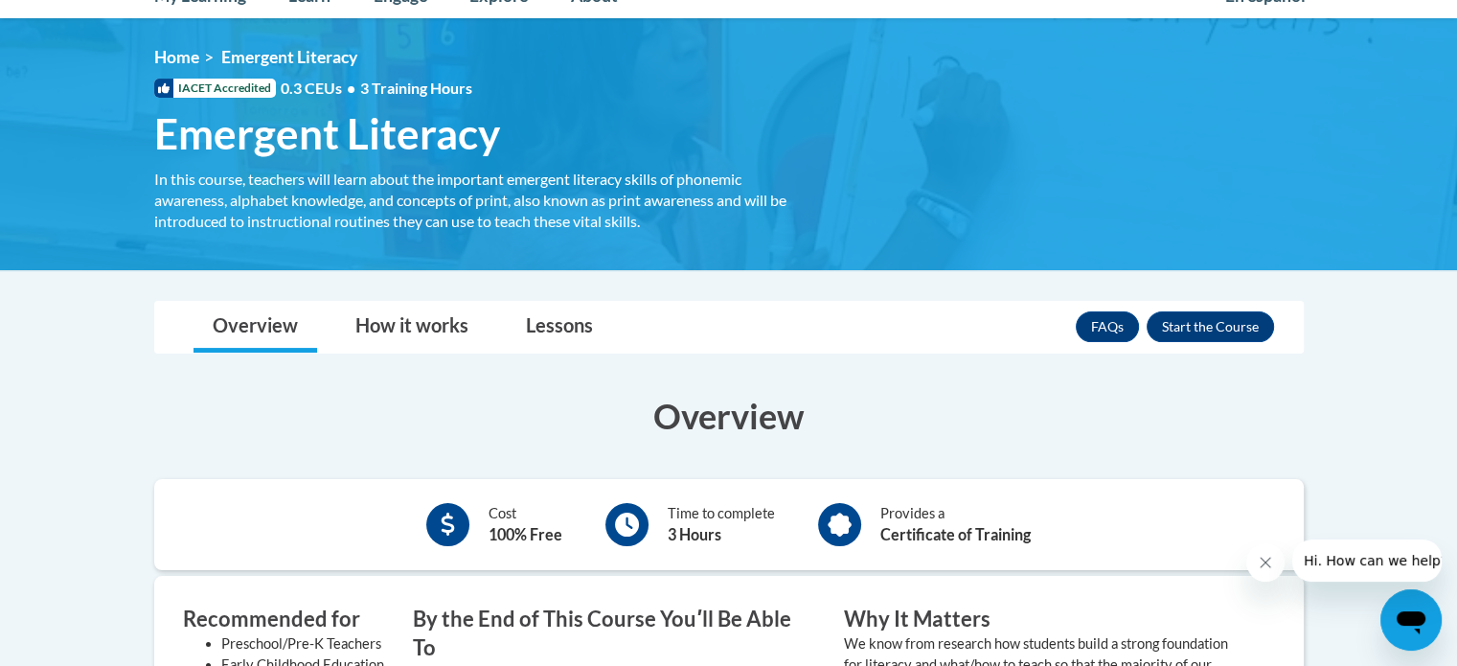
scroll to position [231, 0]
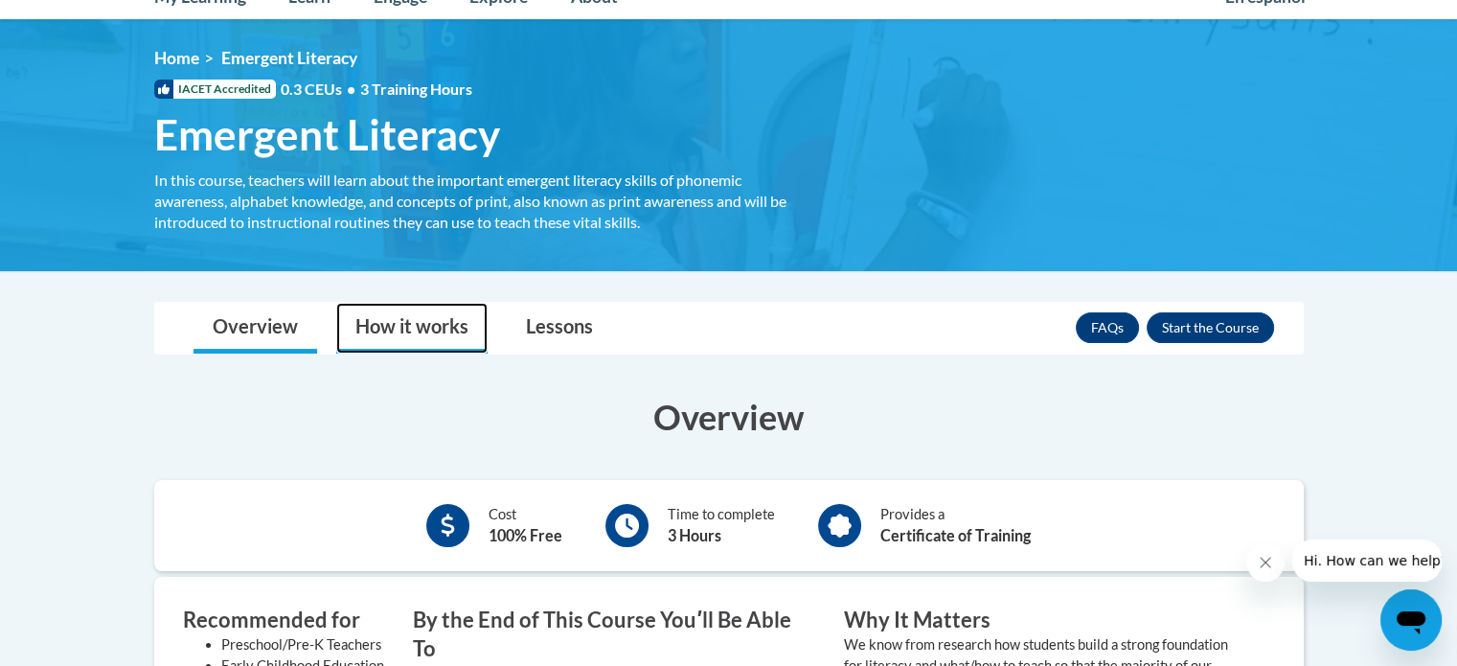
click at [430, 336] on link "How it works" at bounding box center [411, 328] width 151 height 51
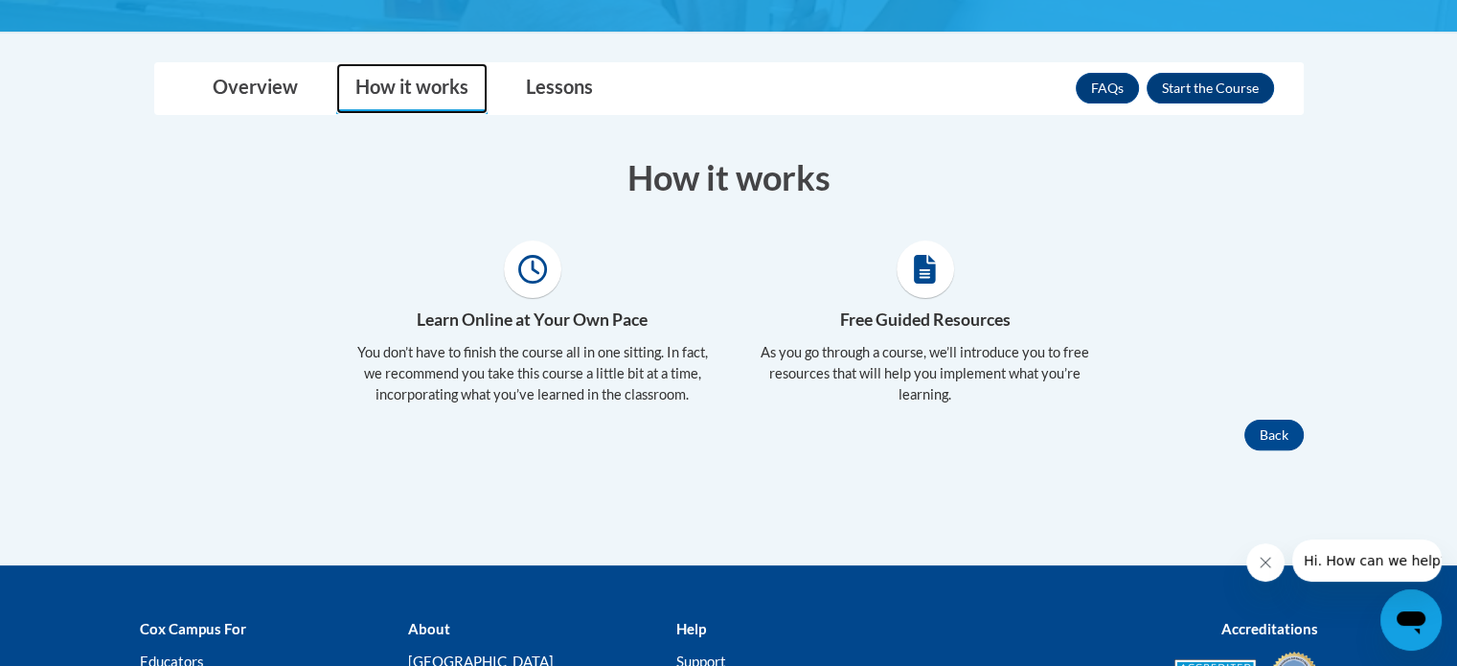
scroll to position [471, 0]
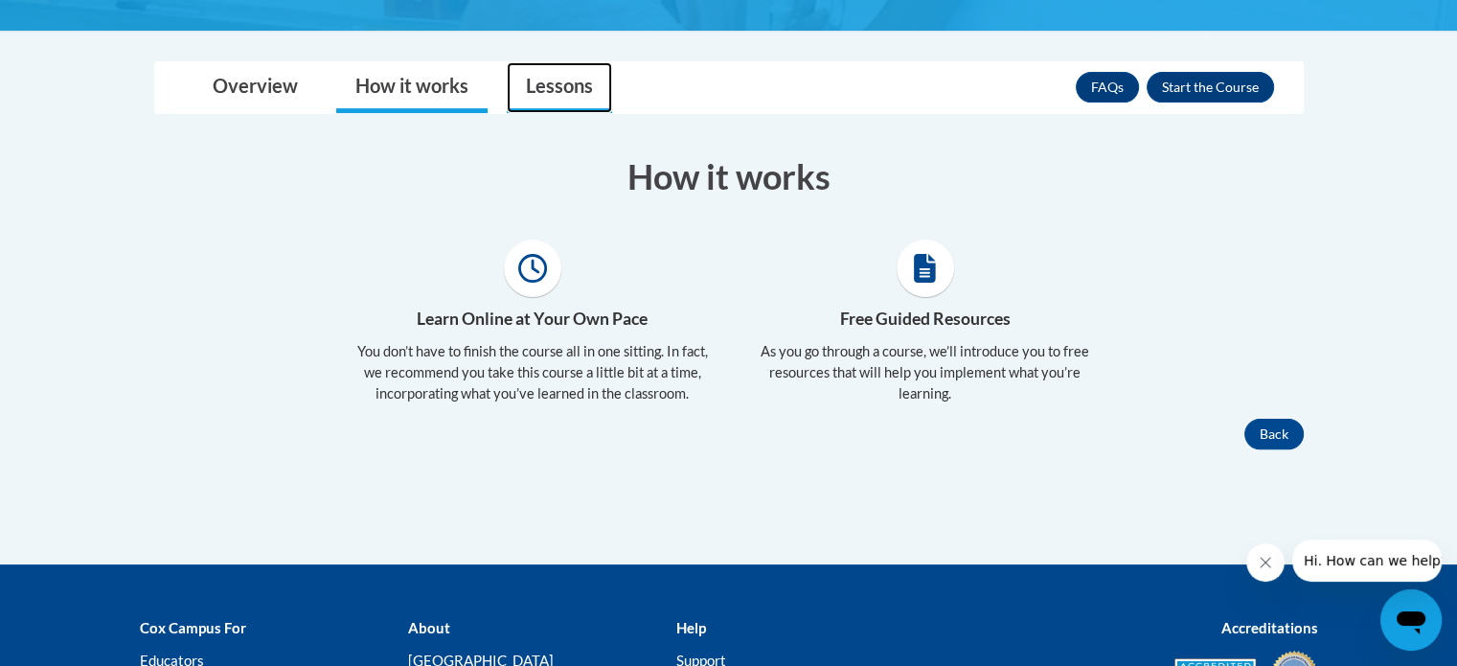
click at [524, 68] on link "Lessons" at bounding box center [559, 87] width 105 height 51
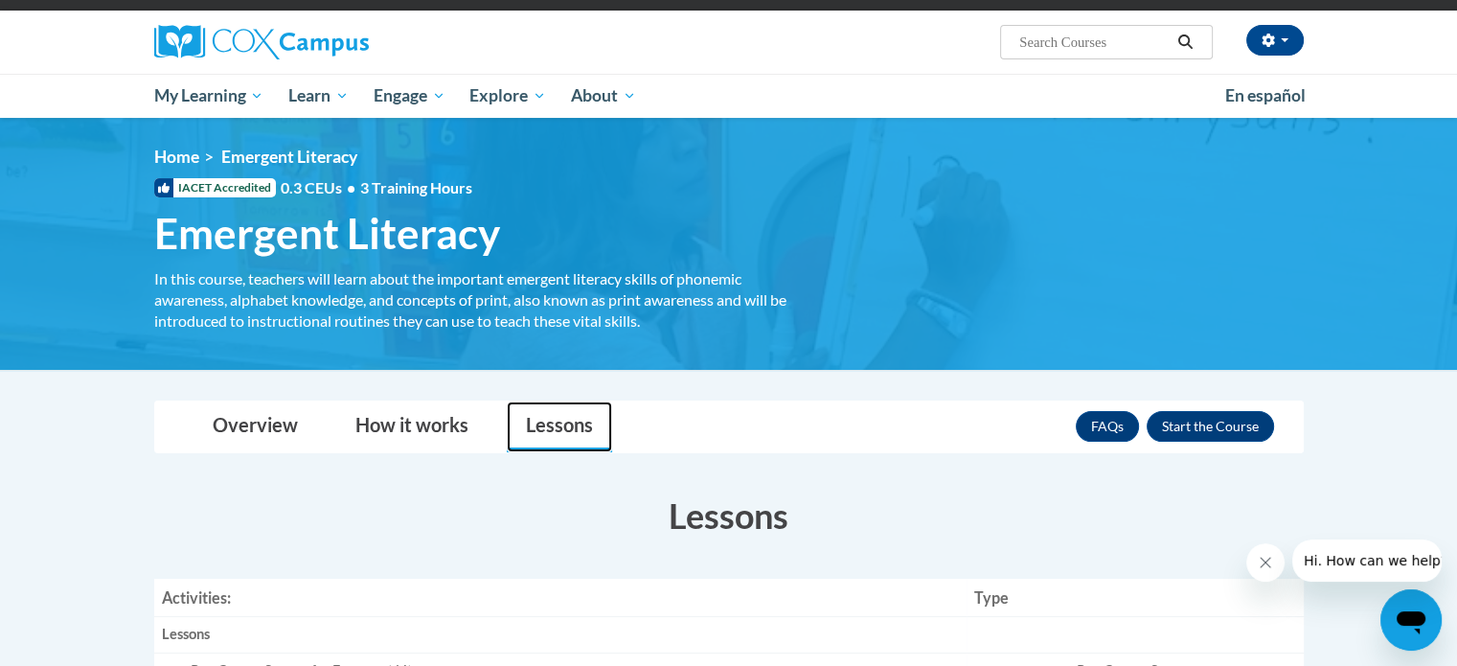
scroll to position [131, 0]
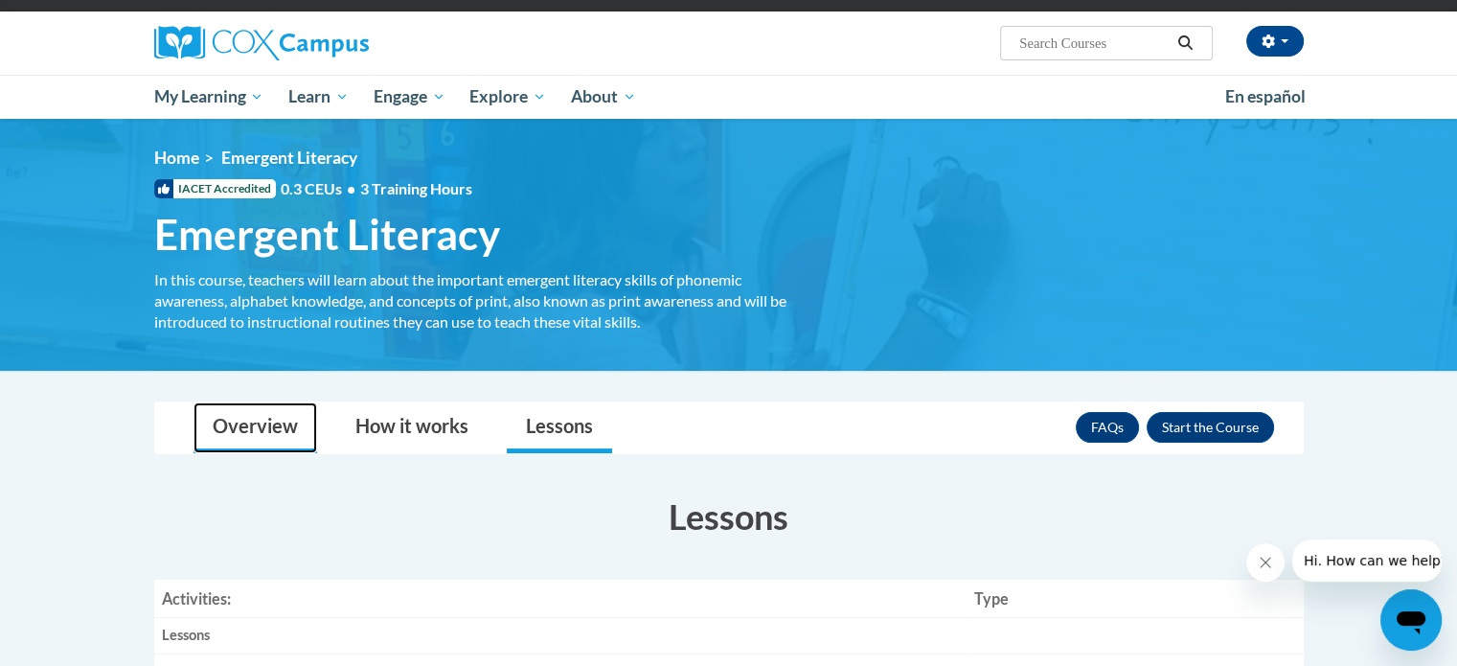
click at [269, 402] on link "Overview" at bounding box center [255, 427] width 124 height 51
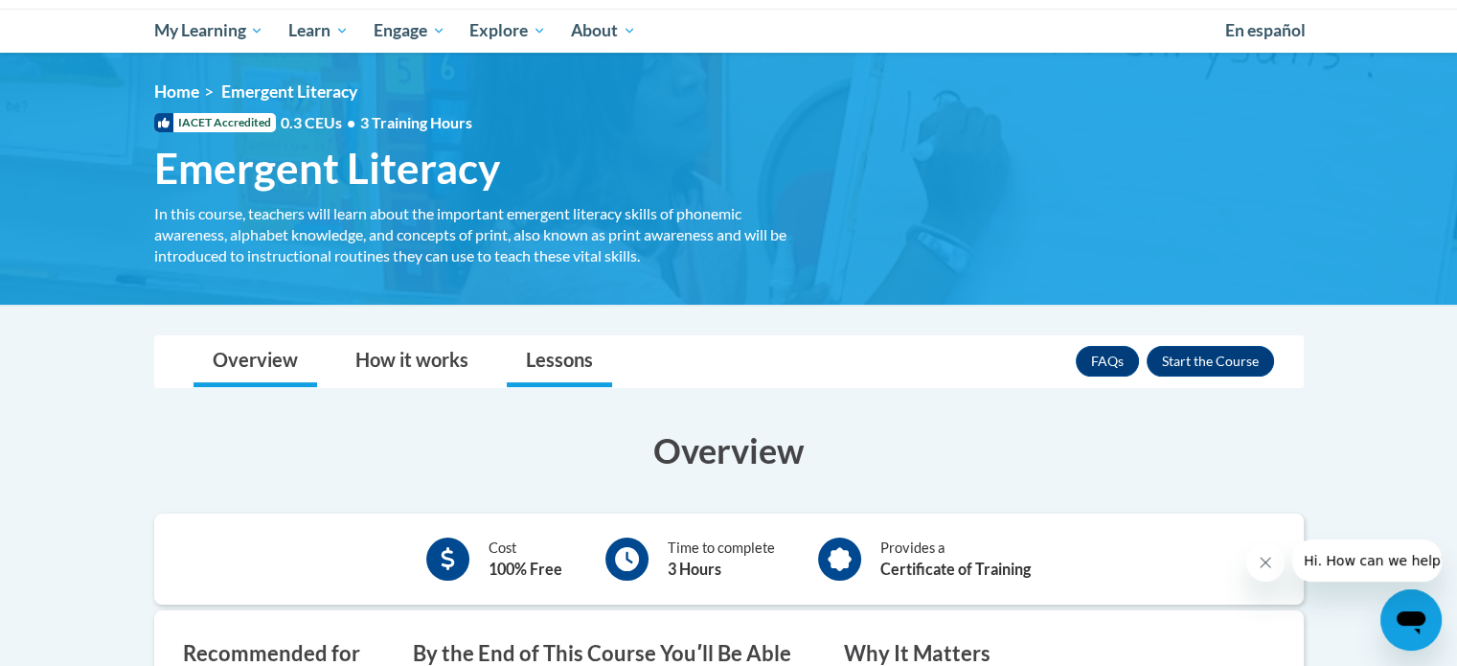
scroll to position [198, 0]
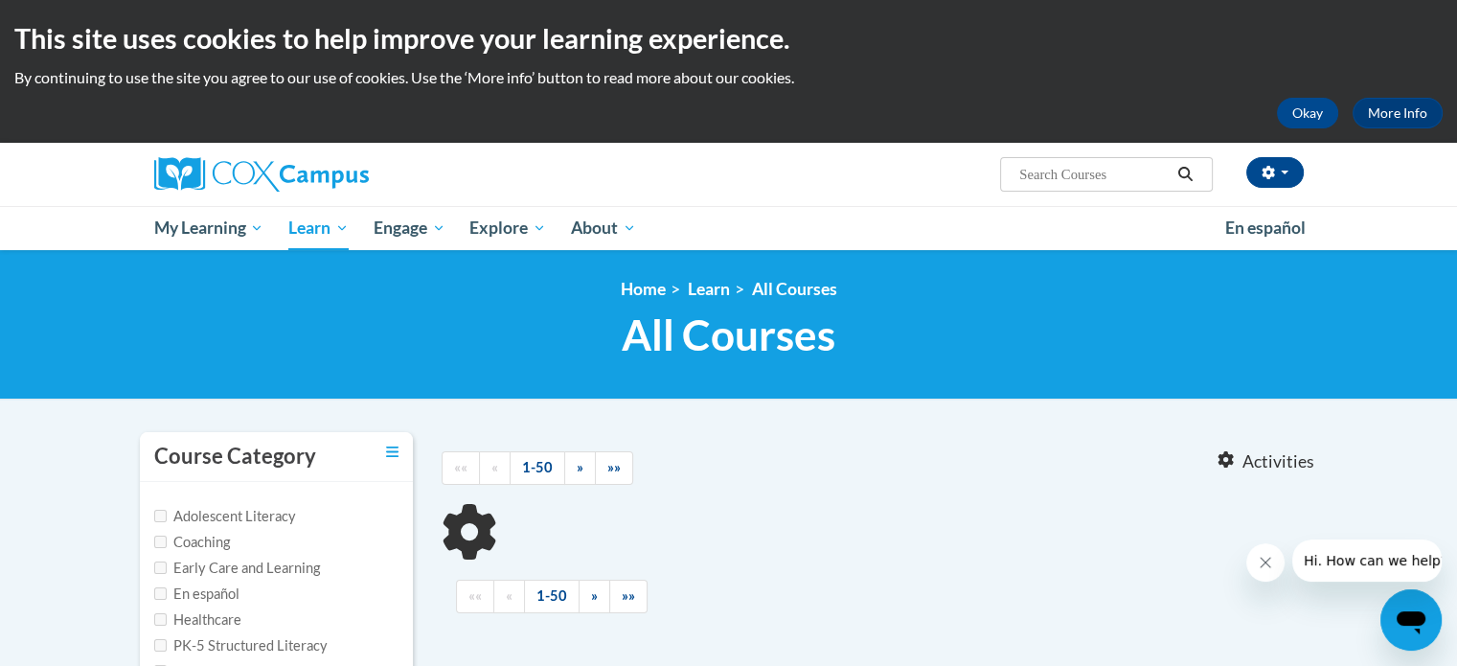
scroll to position [494, 0]
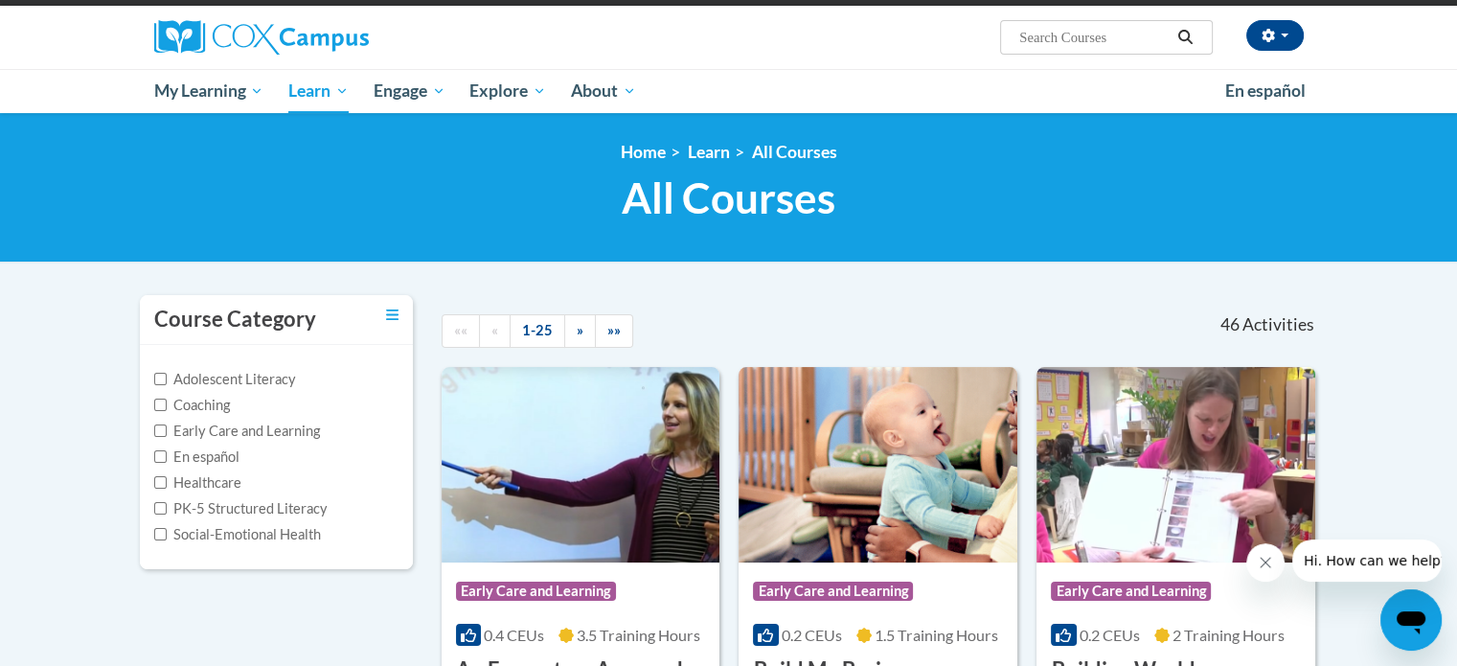
scroll to position [133, 0]
